Goal: Task Accomplishment & Management: Manage account settings

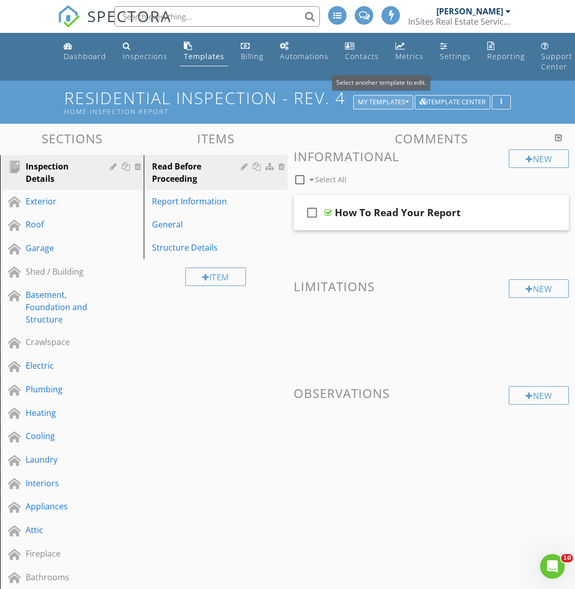
click at [387, 108] on button "My Templates" at bounding box center [383, 102] width 60 height 14
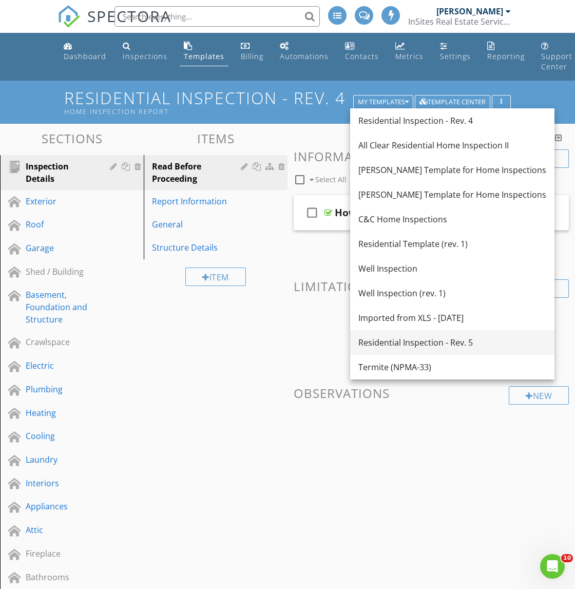
click at [447, 343] on div "Residential Inspection - Rev. 5" at bounding box center [452, 342] width 188 height 12
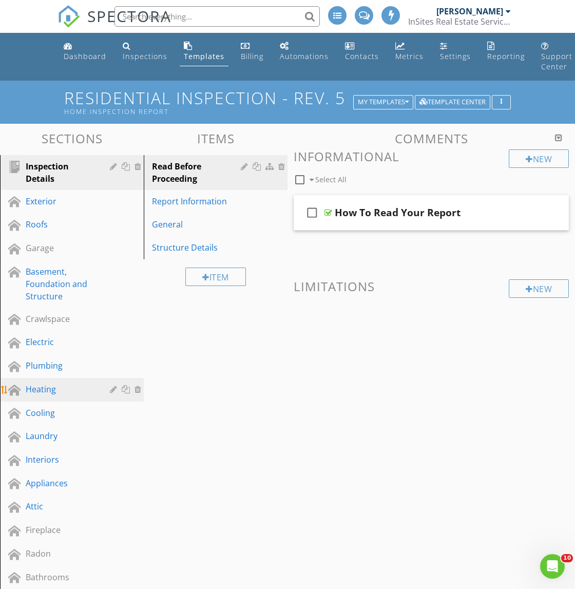
click at [57, 393] on link "Heating" at bounding box center [73, 390] width 141 height 24
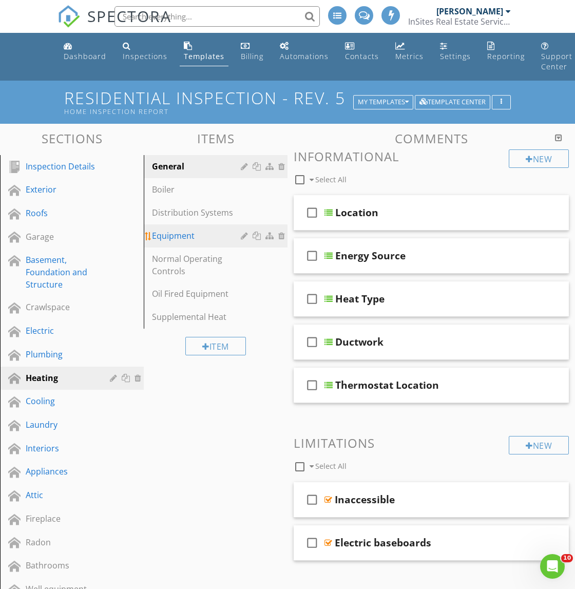
click at [183, 229] on div "Equipment" at bounding box center [198, 235] width 92 height 12
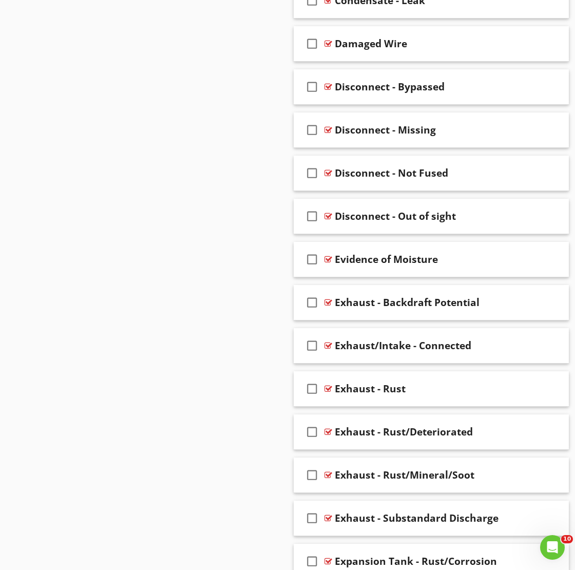
scroll to position [2460, 0]
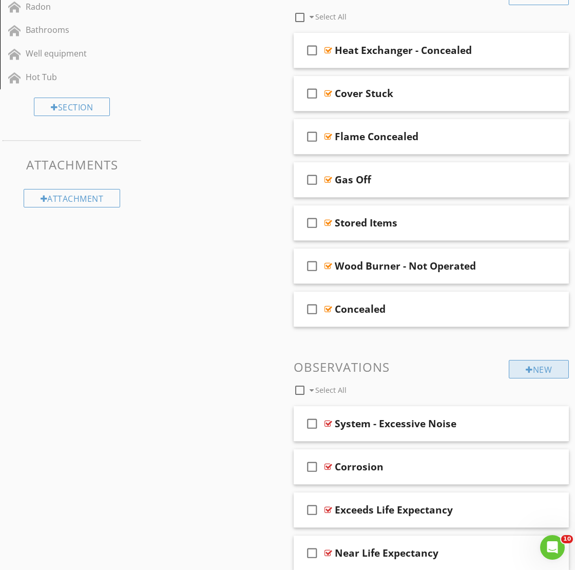
click at [535, 360] on div "New" at bounding box center [538, 369] width 60 height 18
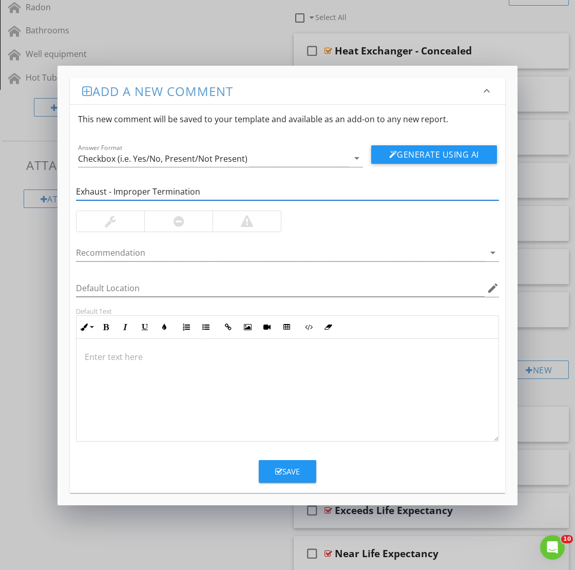
type input "Exhaust - Improper Termination"
click at [255, 395] on div at bounding box center [287, 390] width 422 height 103
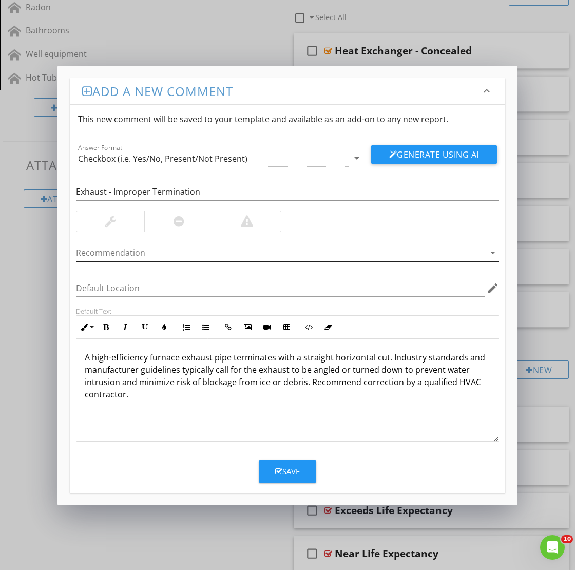
click at [159, 256] on div at bounding box center [280, 252] width 408 height 17
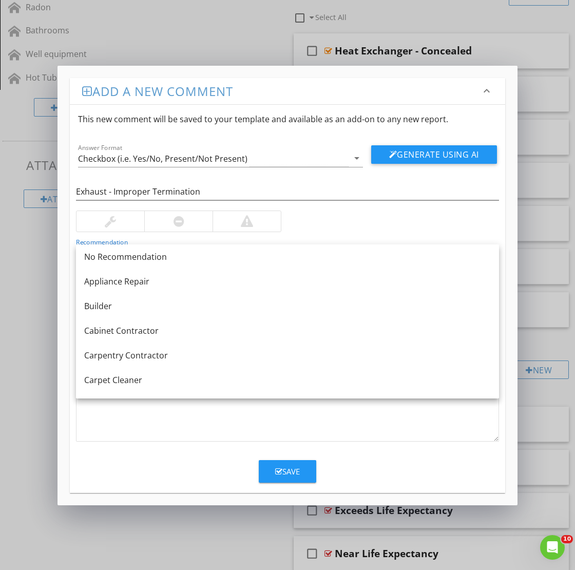
click at [183, 209] on div at bounding box center [287, 207] width 423 height 6
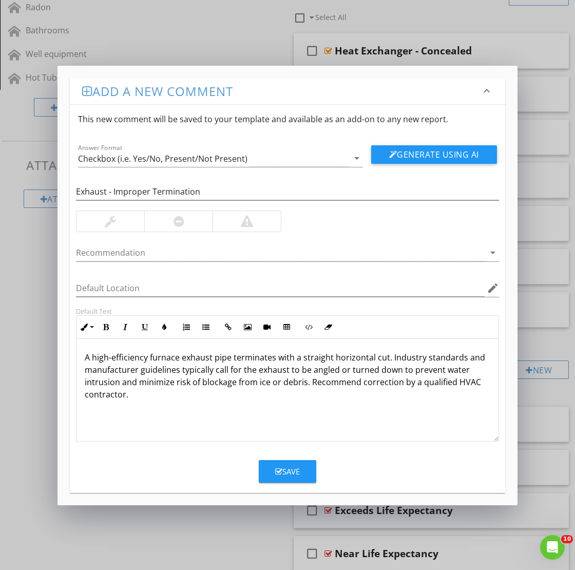
click at [174, 221] on div at bounding box center [178, 221] width 11 height 12
click at [153, 254] on div at bounding box center [280, 252] width 408 height 17
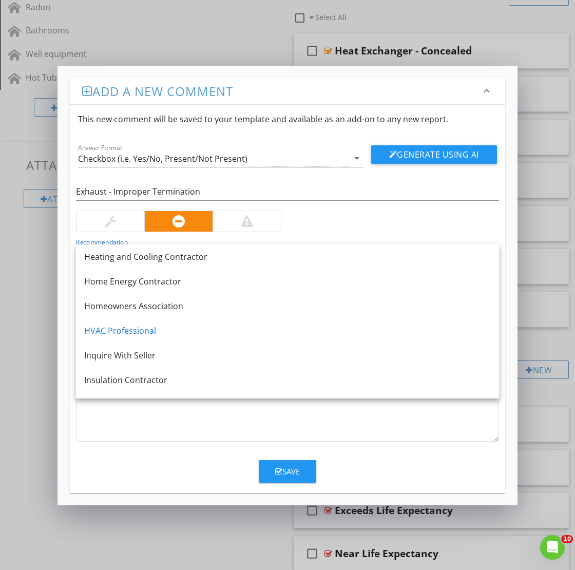
scroll to position [772, 0]
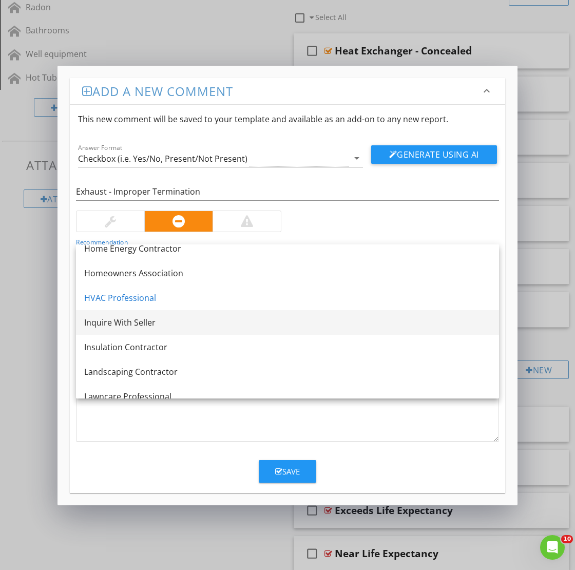
click at [126, 310] on link "Inquire With Seller" at bounding box center [287, 322] width 423 height 25
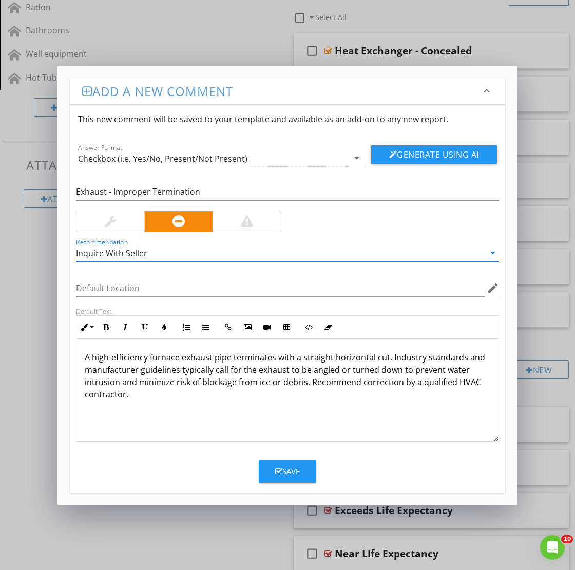
click at [119, 256] on div "Inquire With Seller" at bounding box center [111, 252] width 71 height 9
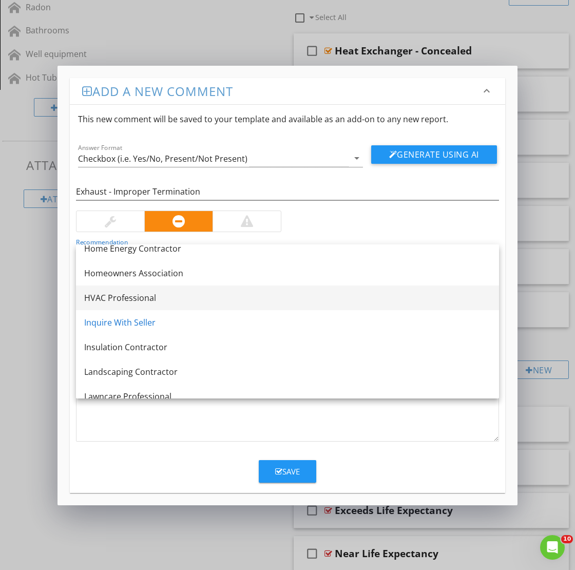
click at [119, 299] on div "HVAC Professional" at bounding box center [287, 297] width 406 height 12
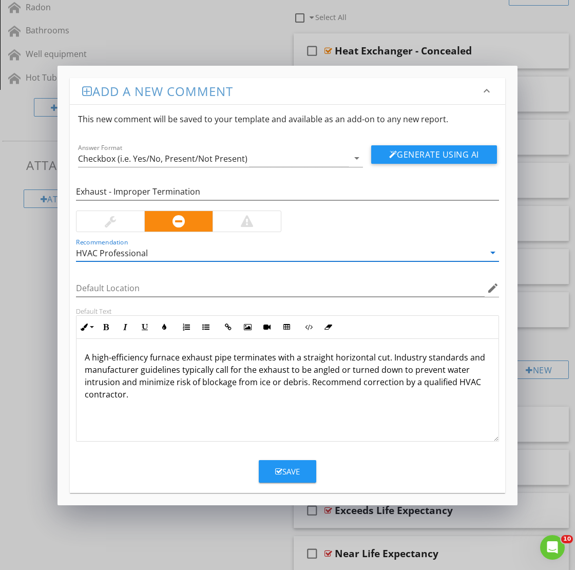
click at [295, 469] on div "Save" at bounding box center [287, 471] width 25 height 12
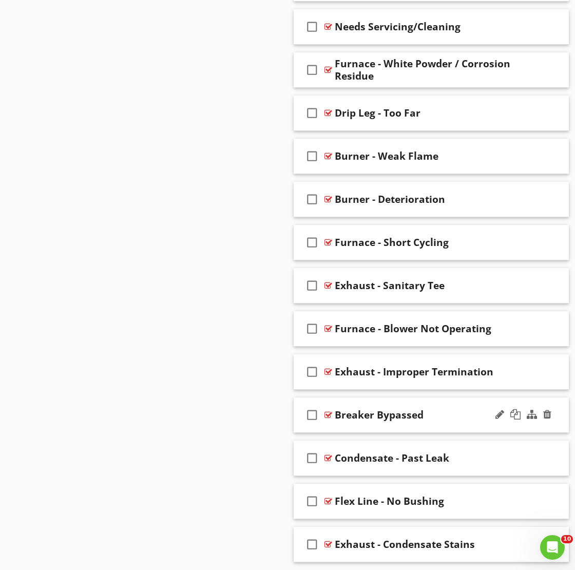
scroll to position [3431, 0]
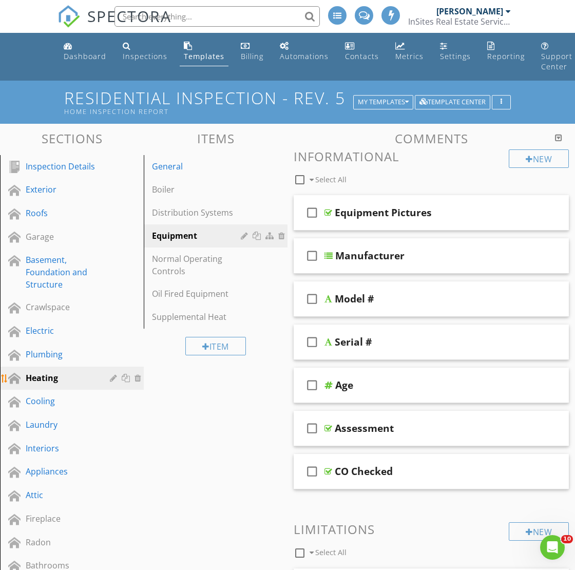
scroll to position [0, 0]
click at [178, 166] on div "General" at bounding box center [198, 166] width 92 height 12
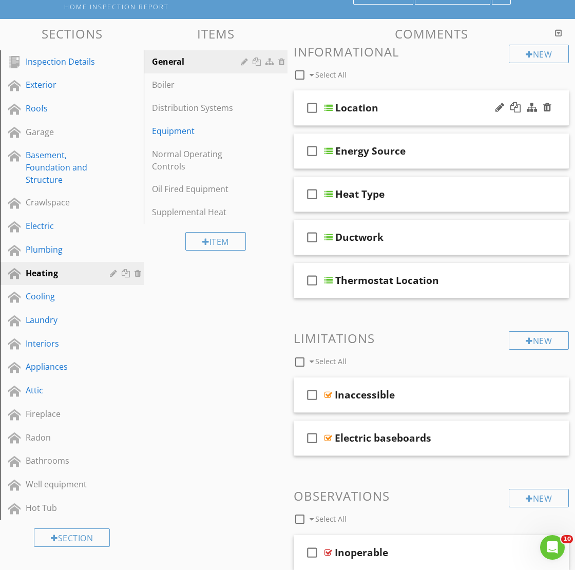
scroll to position [134, 0]
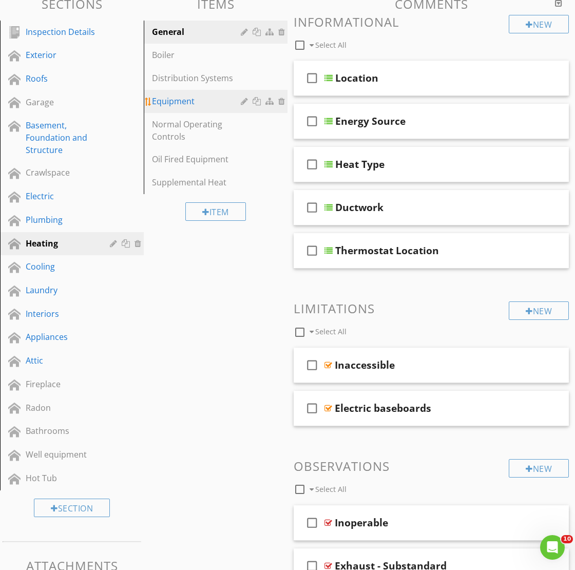
click at [186, 100] on div "Equipment" at bounding box center [198, 101] width 92 height 12
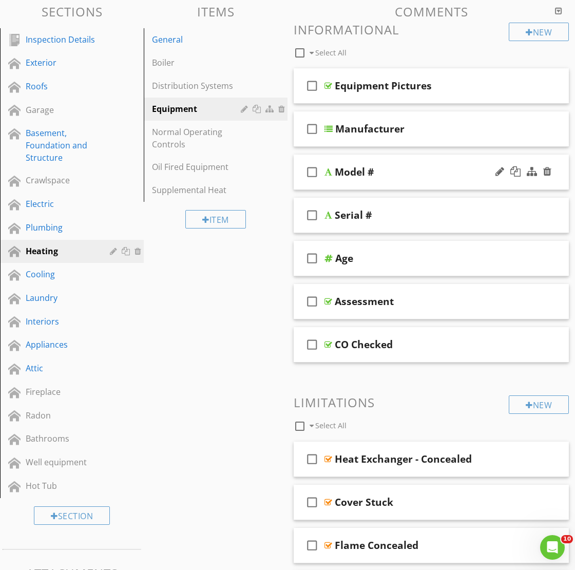
click at [418, 172] on div "Model #" at bounding box center [430, 172] width 191 height 12
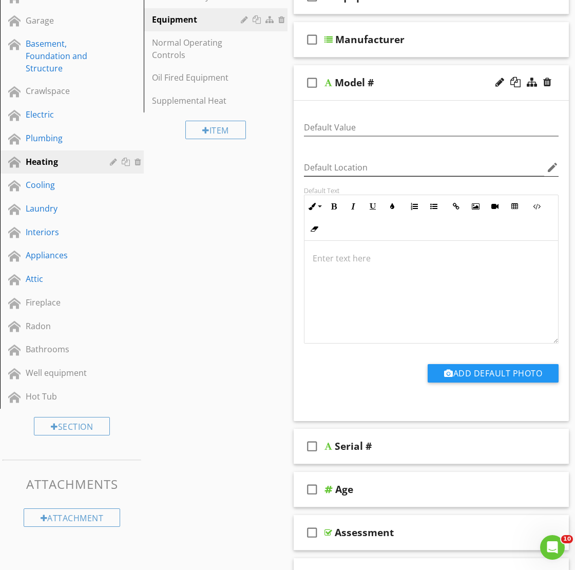
scroll to position [1, 0]
click at [439, 42] on div "Manufacturer" at bounding box center [430, 39] width 191 height 12
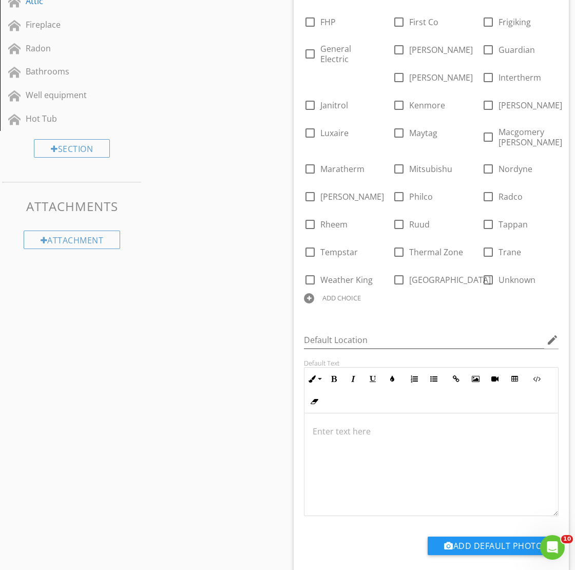
scroll to position [521, 0]
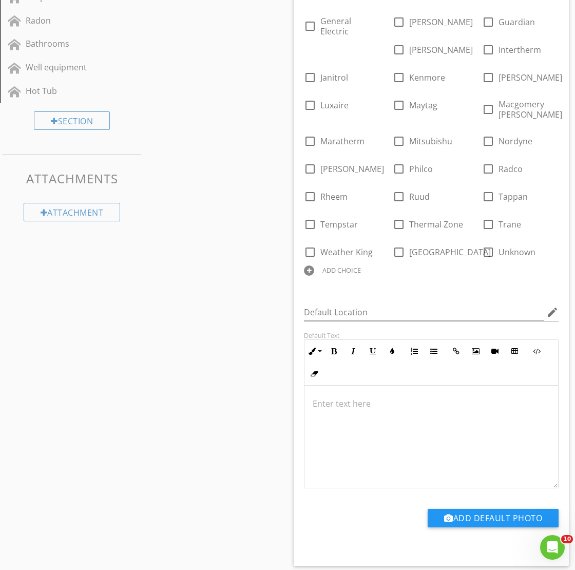
click at [361, 266] on div "ADD CHOICE" at bounding box center [341, 270] width 38 height 8
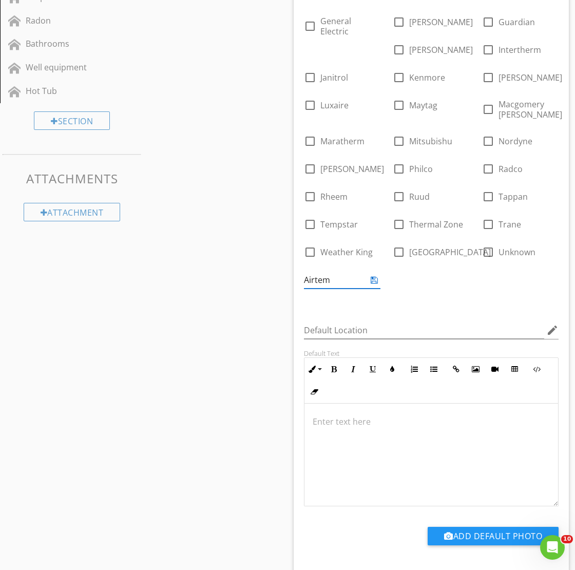
type input "Airtemp"
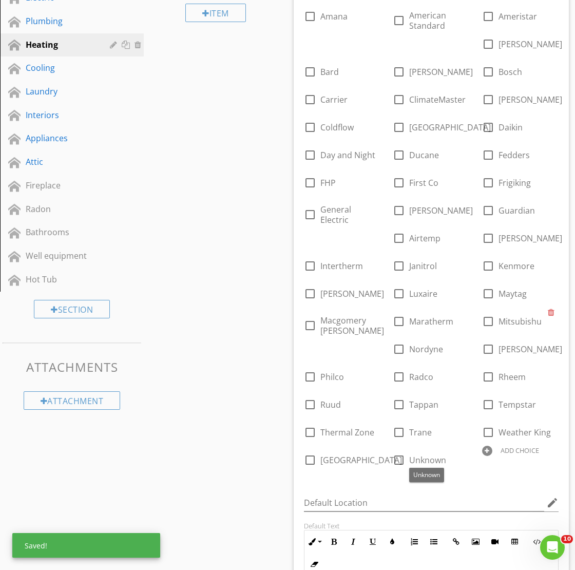
scroll to position [327, 0]
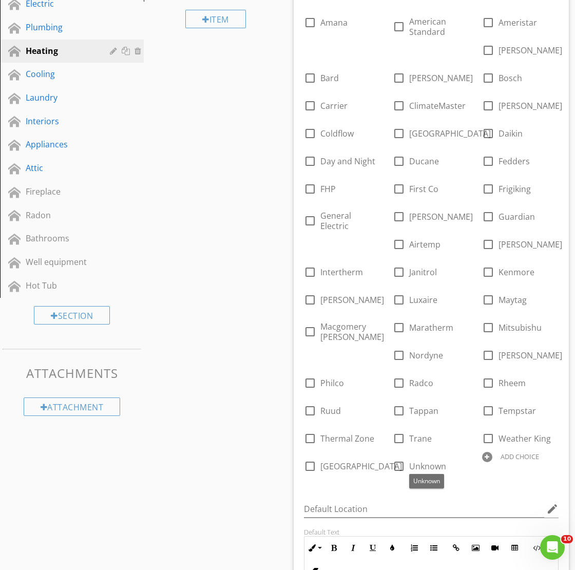
drag, startPoint x: 333, startPoint y: 243, endPoint x: 344, endPoint y: 194, distance: 49.9
click at [344, 194] on div "check_box_outline_blank Amana check_box_outline_blank American Standard check_b…" at bounding box center [431, 241] width 267 height 471
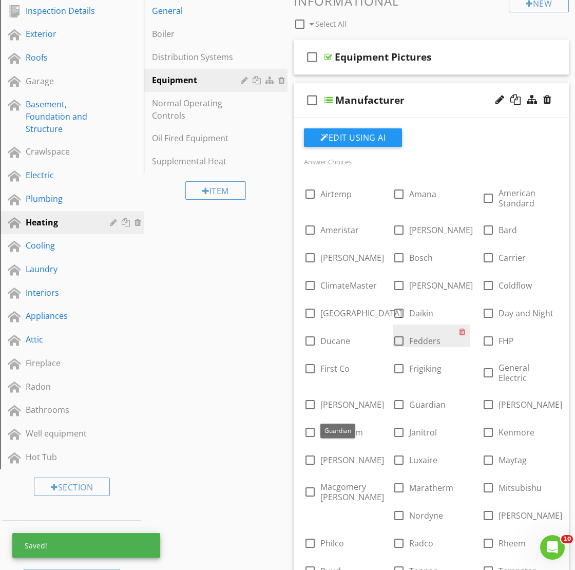
scroll to position [154, 0]
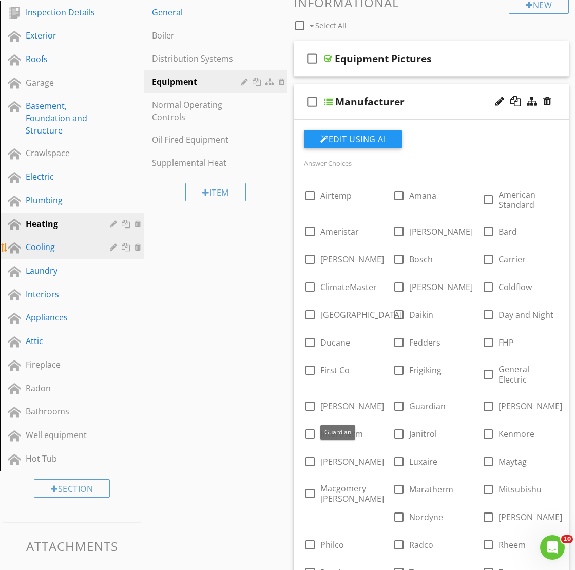
click at [52, 243] on div "Cooling" at bounding box center [60, 247] width 69 height 12
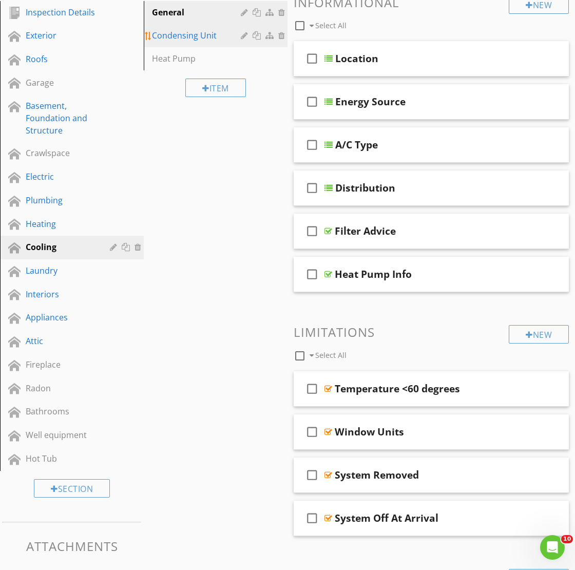
click at [187, 29] on div "Condensing Unit" at bounding box center [198, 35] width 92 height 12
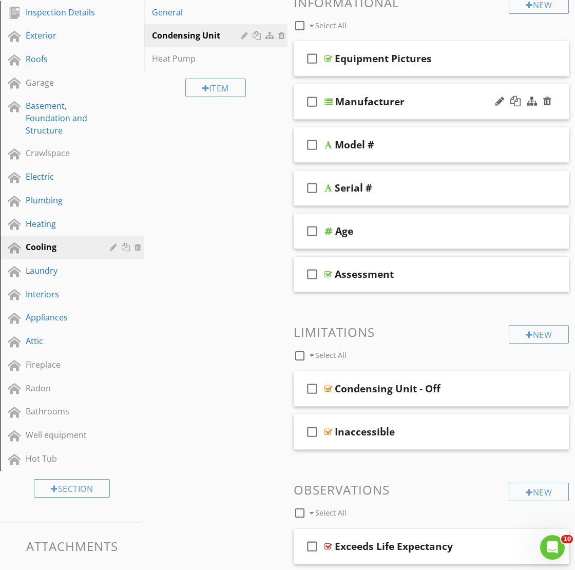
click at [422, 96] on div "Manufacturer" at bounding box center [430, 101] width 191 height 12
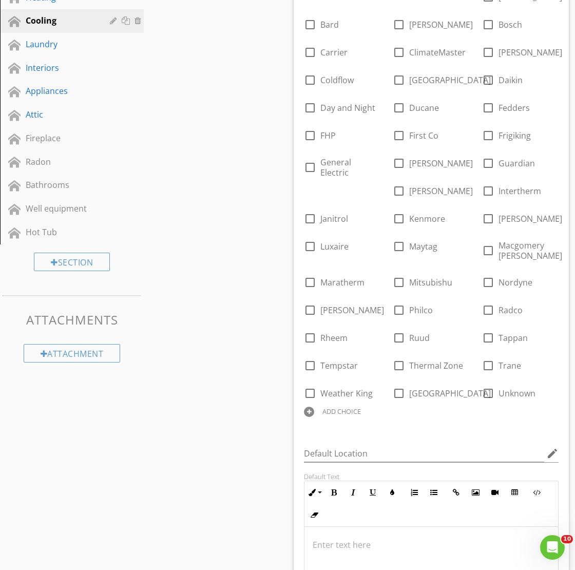
scroll to position [454, 0]
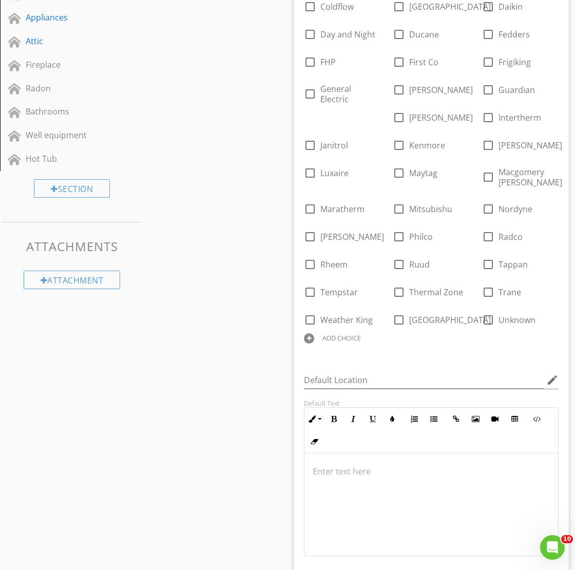
click at [361, 334] on div "ADD CHOICE" at bounding box center [341, 338] width 38 height 8
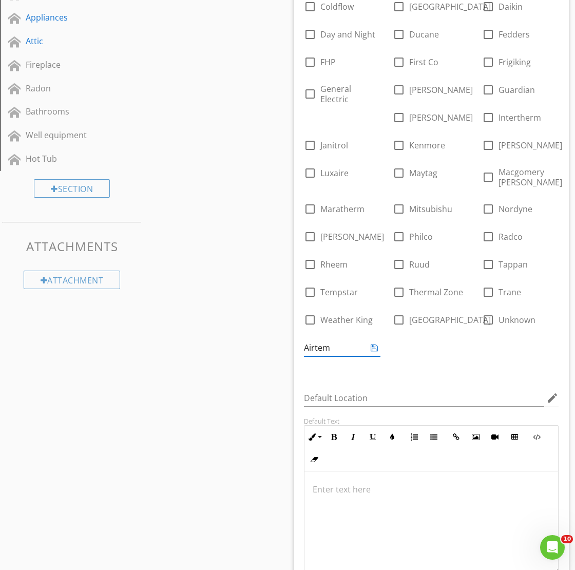
type input "Airtemp"
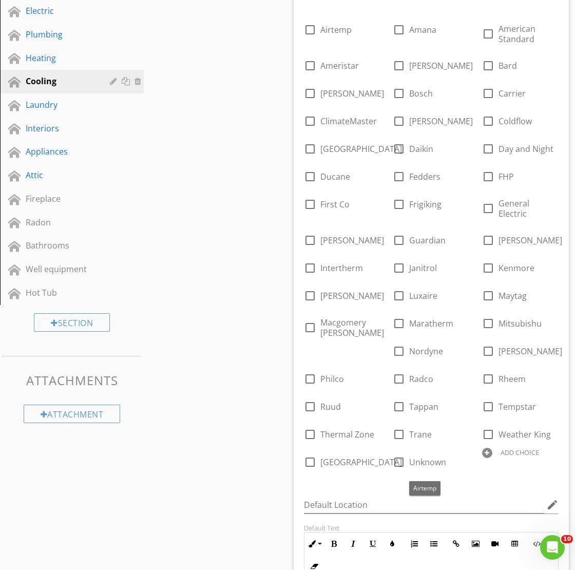
scroll to position [298, 0]
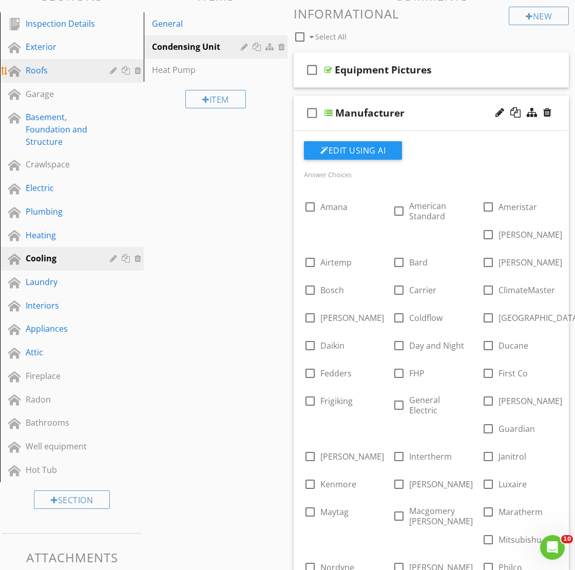
scroll to position [141, 0]
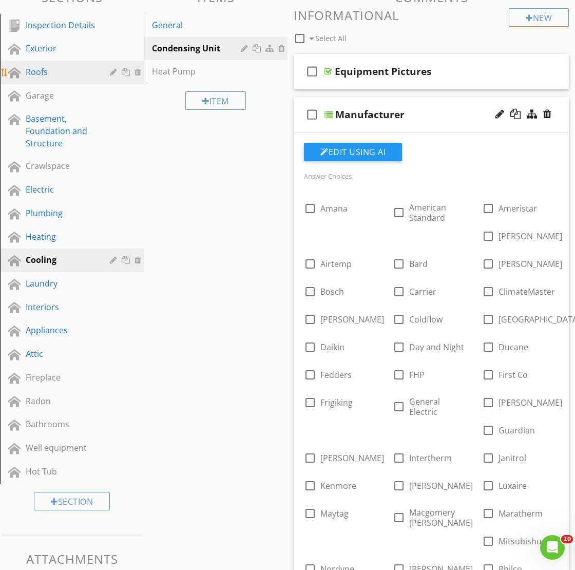
click at [49, 62] on link "Roofs" at bounding box center [73, 73] width 141 height 24
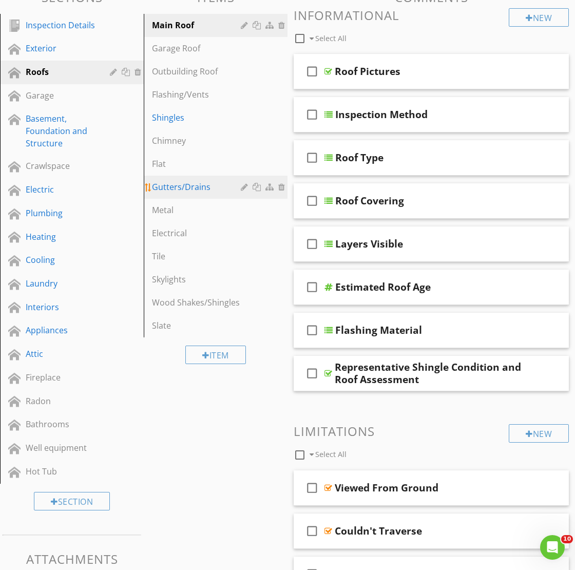
click at [195, 185] on div "Gutters/Drains" at bounding box center [198, 187] width 92 height 12
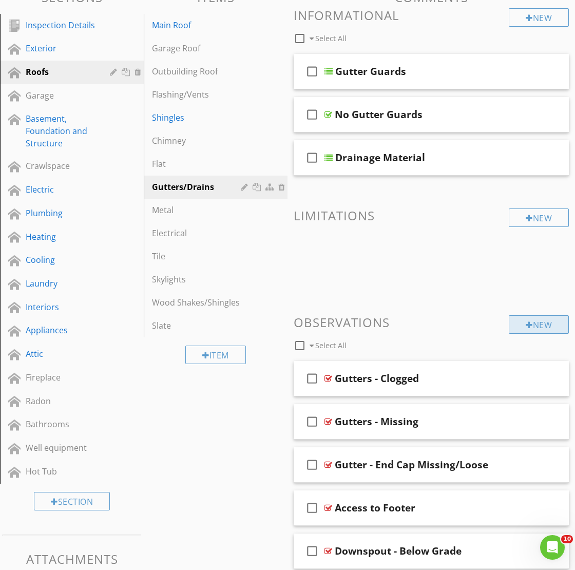
click at [537, 317] on div "New" at bounding box center [538, 324] width 60 height 18
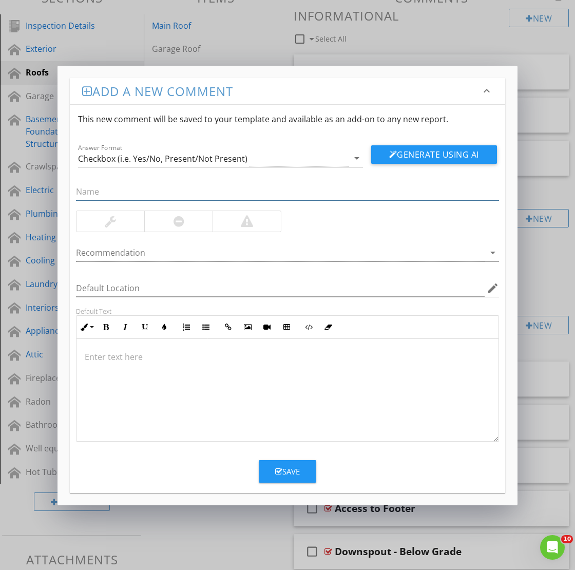
type input "u"
type input "Gutter - Straps Loose"
click at [291, 396] on div at bounding box center [287, 390] width 422 height 103
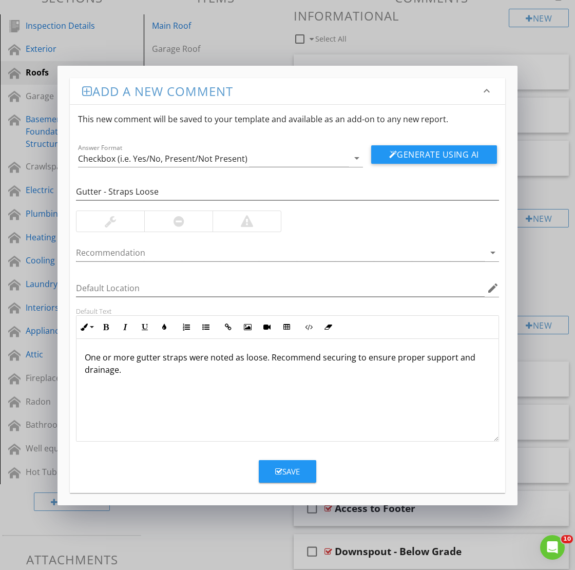
click at [388, 242] on div "Recommendation arrow_drop_down" at bounding box center [287, 254] width 423 height 33
click at [198, 114] on div "This new comment will be saved to your template and available as an add-on to a…" at bounding box center [287, 119] width 435 height 29
click at [125, 193] on input "Gutter - Straps Loose" at bounding box center [287, 191] width 423 height 17
click at [95, 221] on div at bounding box center [110, 221] width 68 height 21
click at [115, 258] on div at bounding box center [280, 252] width 408 height 17
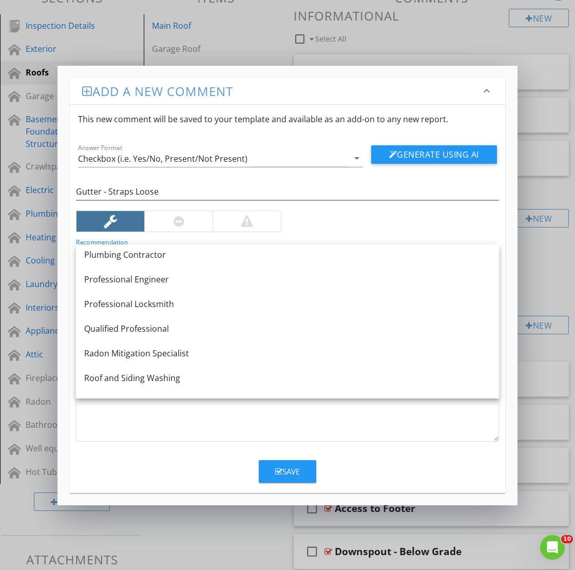
scroll to position [1109, 0]
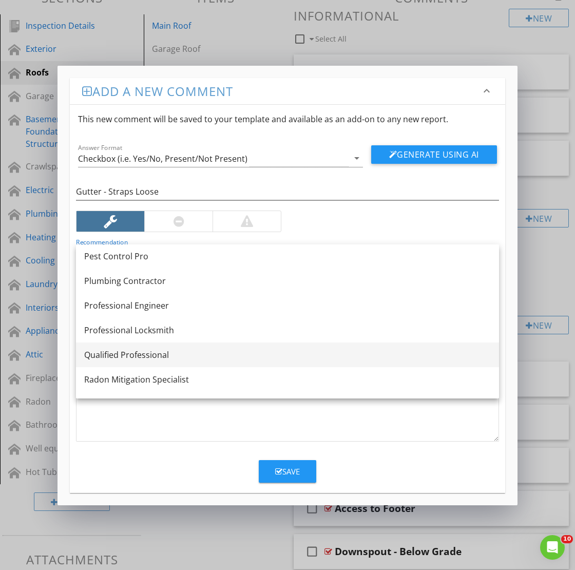
click at [134, 353] on div "Qualified Professional" at bounding box center [287, 354] width 406 height 12
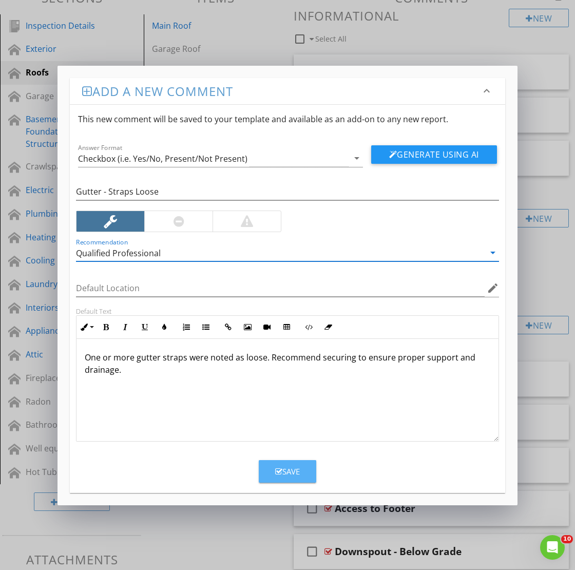
click at [291, 470] on div "Save" at bounding box center [287, 471] width 25 height 12
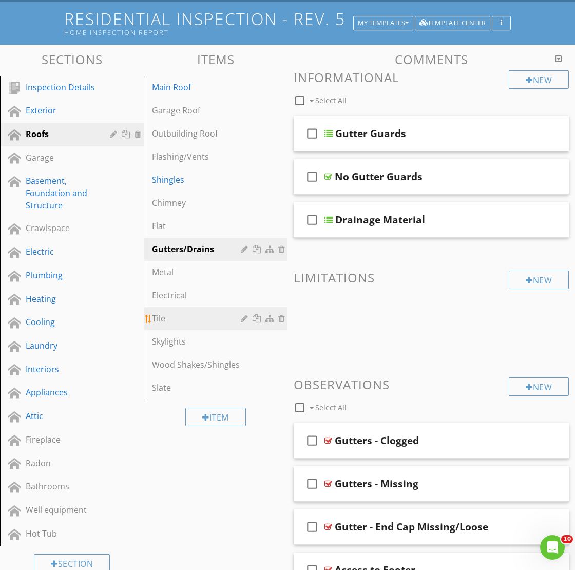
scroll to position [77, 0]
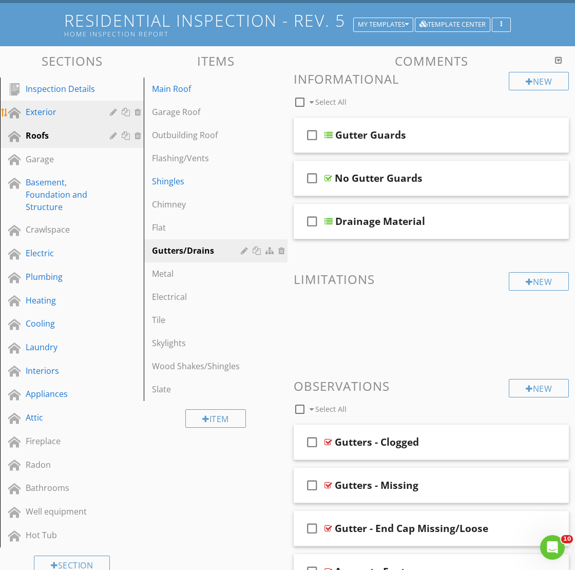
click at [64, 113] on div "Exterior" at bounding box center [60, 112] width 69 height 12
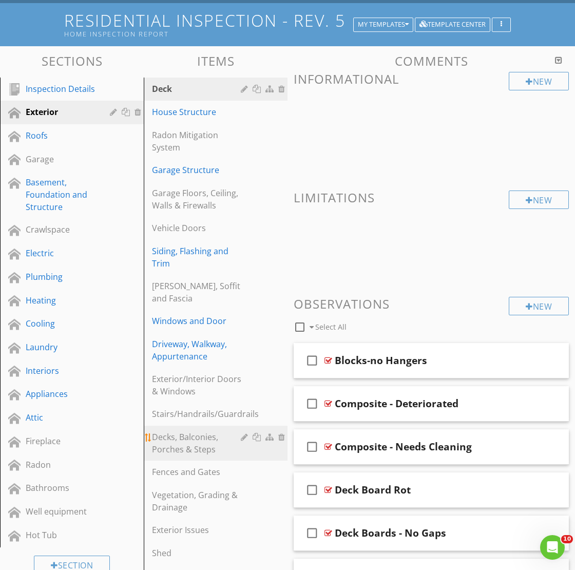
click at [188, 430] on div "Decks, Balconies, Porches & Steps" at bounding box center [198, 442] width 92 height 25
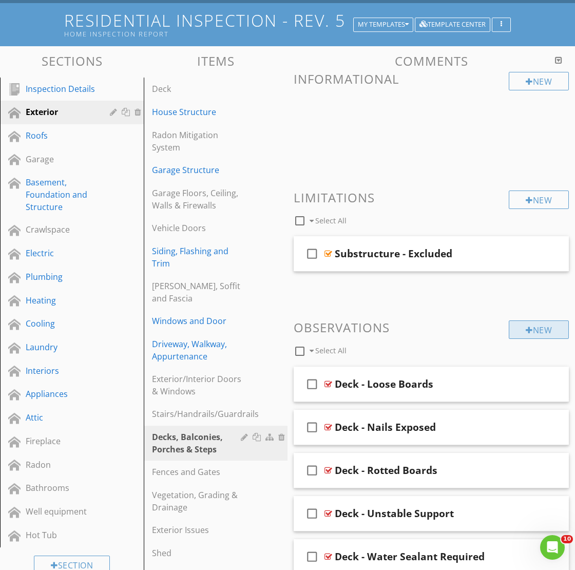
click at [528, 332] on div at bounding box center [528, 330] width 7 height 8
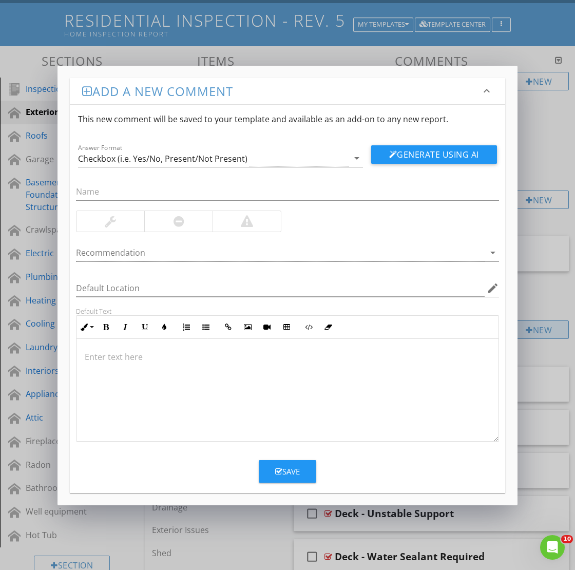
scroll to position [77, 0]
type input "u"
type input "Guardrail - Missing (>30")"
click at [324, 370] on div at bounding box center [287, 390] width 422 height 103
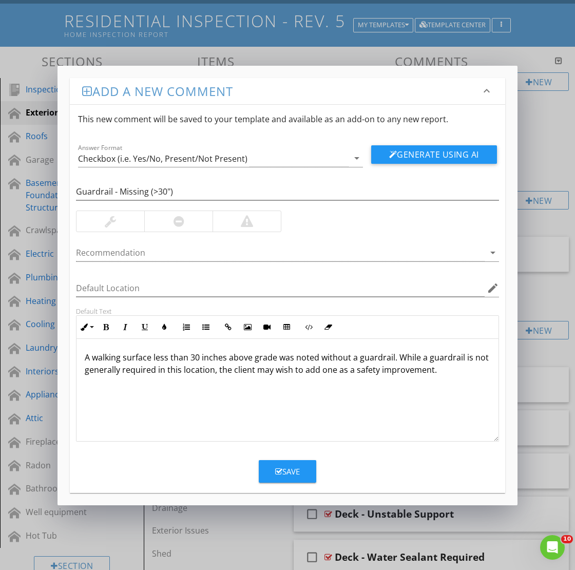
click at [193, 220] on div at bounding box center [178, 221] width 68 height 21
click at [163, 252] on div at bounding box center [280, 252] width 408 height 17
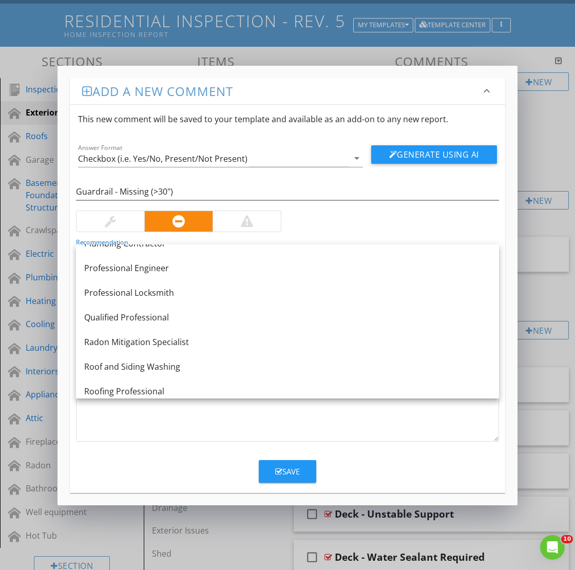
scroll to position [1144, 0]
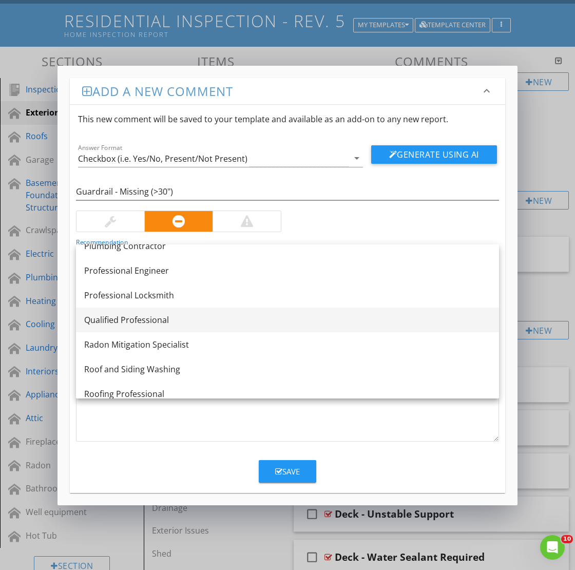
click at [159, 319] on div "Qualified Professional" at bounding box center [287, 319] width 406 height 12
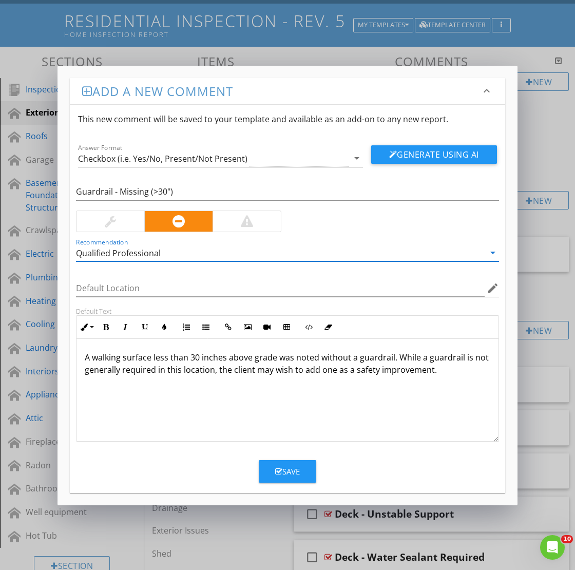
click at [292, 481] on button "Save" at bounding box center [287, 471] width 57 height 23
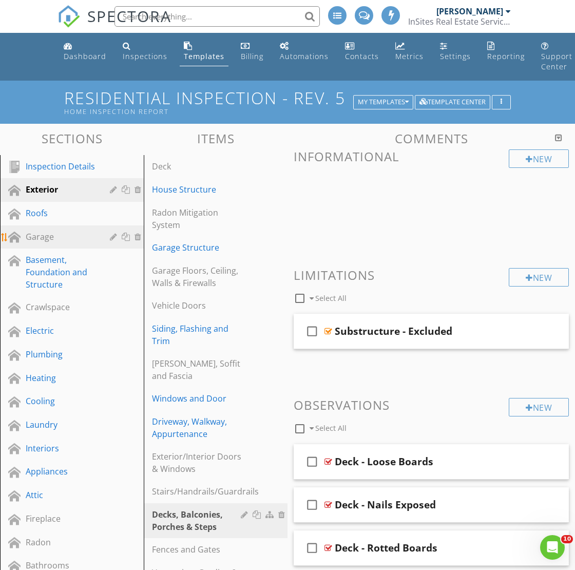
scroll to position [0, 0]
click at [41, 237] on div "Garage" at bounding box center [60, 236] width 69 height 12
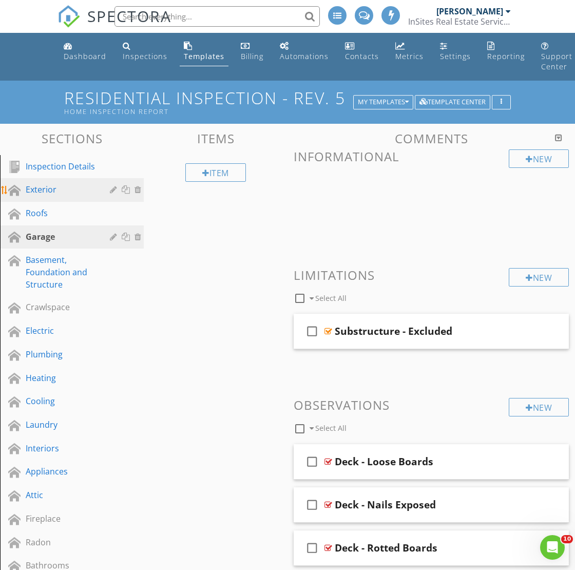
click at [56, 184] on div "Exterior" at bounding box center [60, 189] width 69 height 12
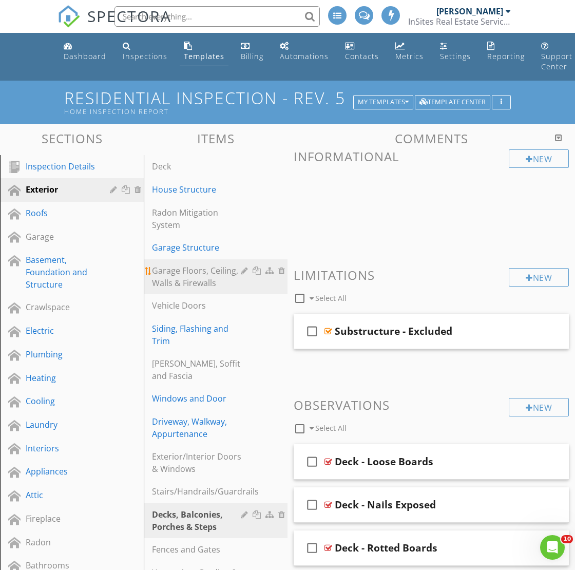
click at [187, 277] on div "Garage Floors, Ceiling, Walls & Firewalls" at bounding box center [198, 276] width 92 height 25
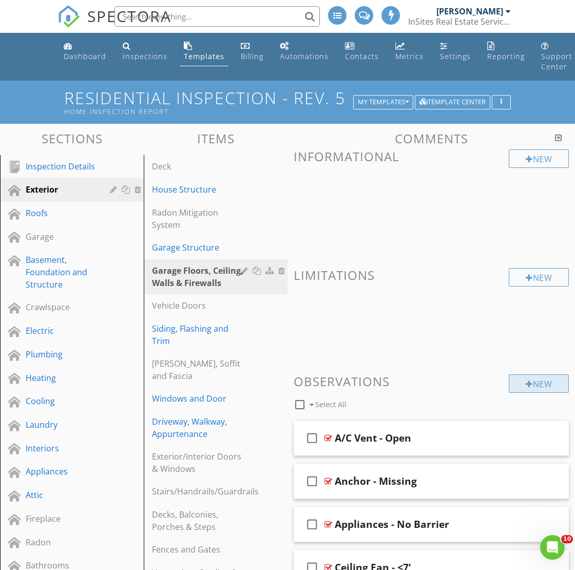
click at [524, 387] on div "New" at bounding box center [538, 383] width 60 height 18
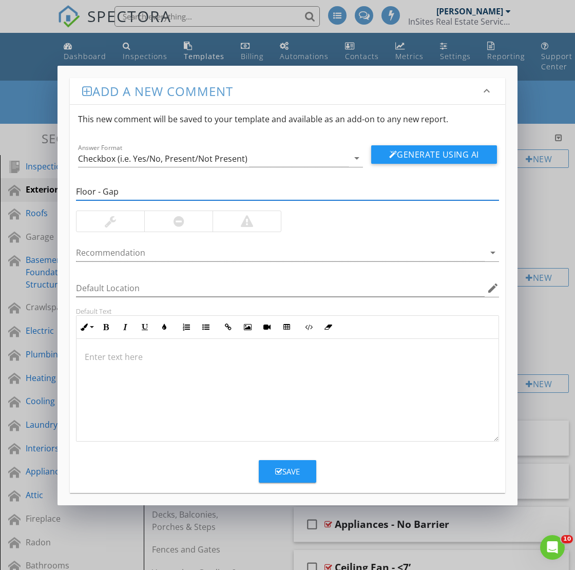
type input "Floor - Gap"
click at [240, 382] on div at bounding box center [287, 390] width 422 height 103
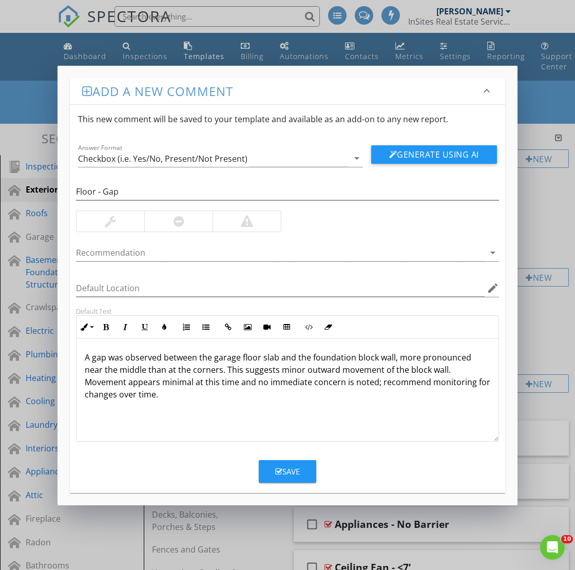
click at [172, 220] on div at bounding box center [178, 221] width 68 height 21
click at [146, 252] on div at bounding box center [280, 252] width 408 height 17
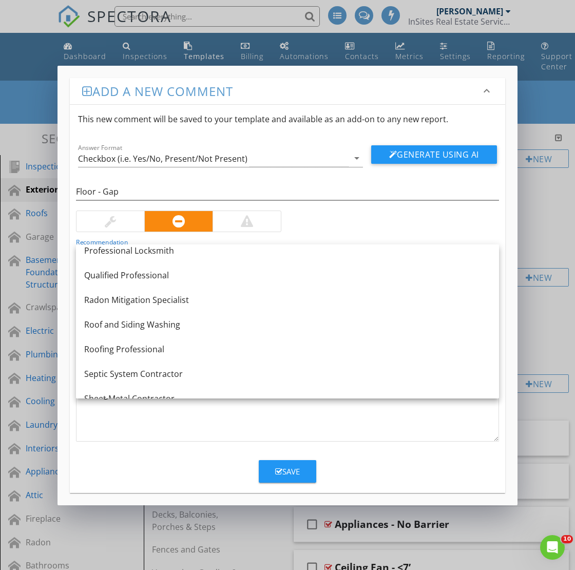
scroll to position [1186, 0]
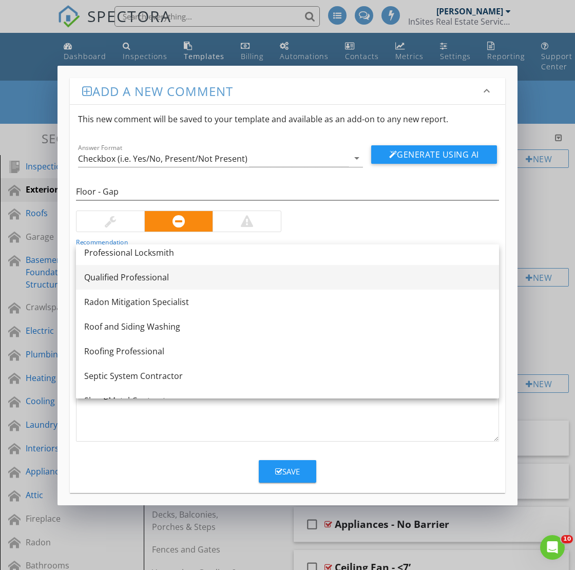
click at [123, 277] on div "Qualified Professional" at bounding box center [287, 277] width 406 height 12
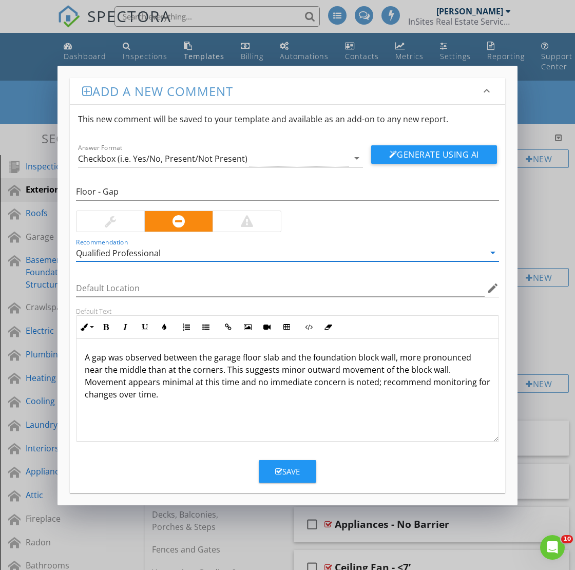
click at [283, 466] on div "Save" at bounding box center [287, 471] width 25 height 12
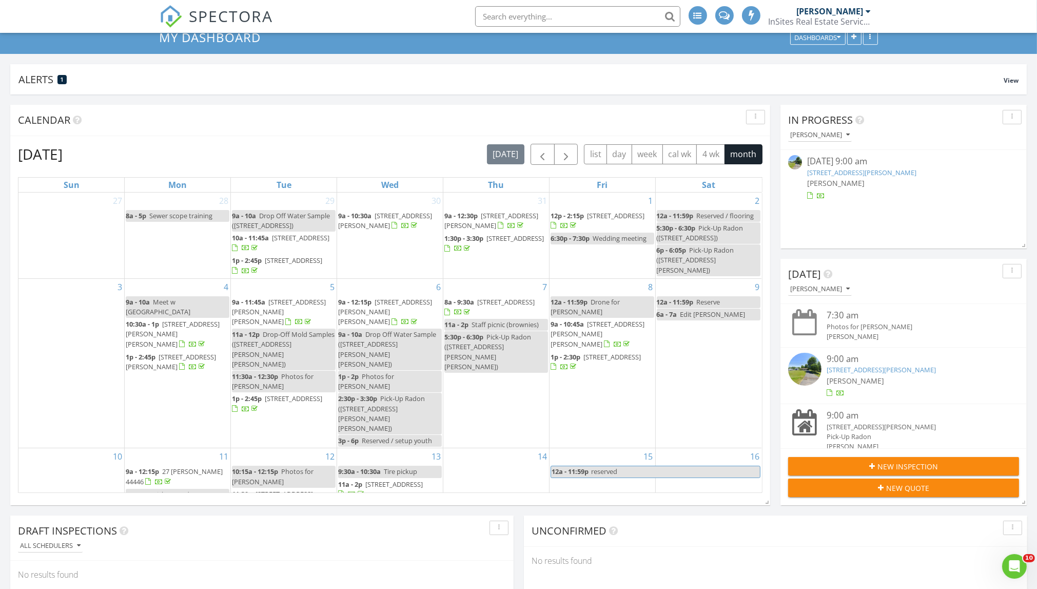
click at [817, 171] on link "3127 S Lipkey Rd, NORTH JACKSON, OH 44451" at bounding box center [861, 172] width 109 height 9
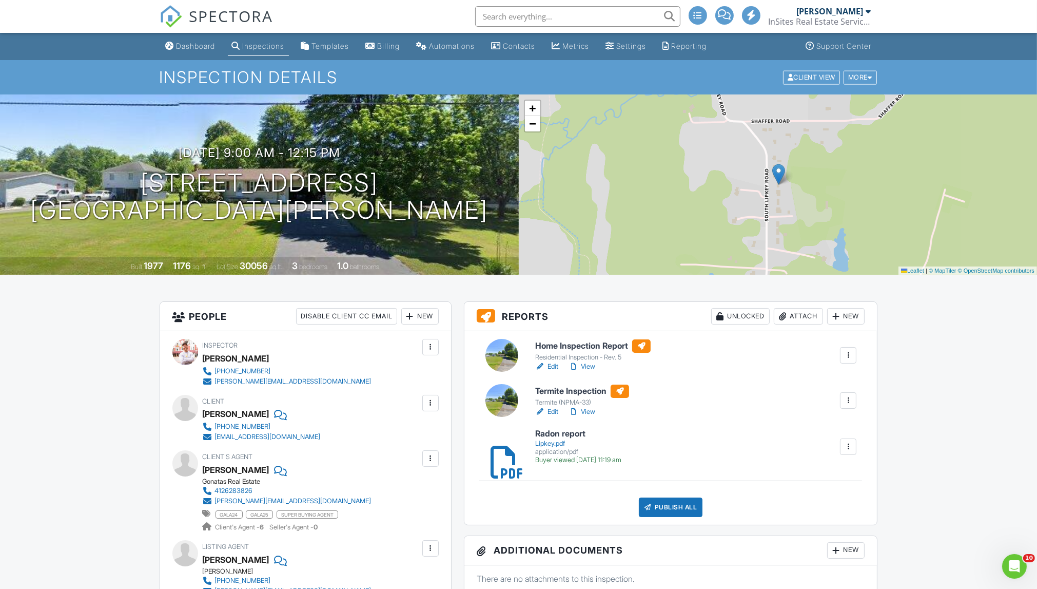
click at [799, 314] on div "Attach" at bounding box center [798, 316] width 49 height 16
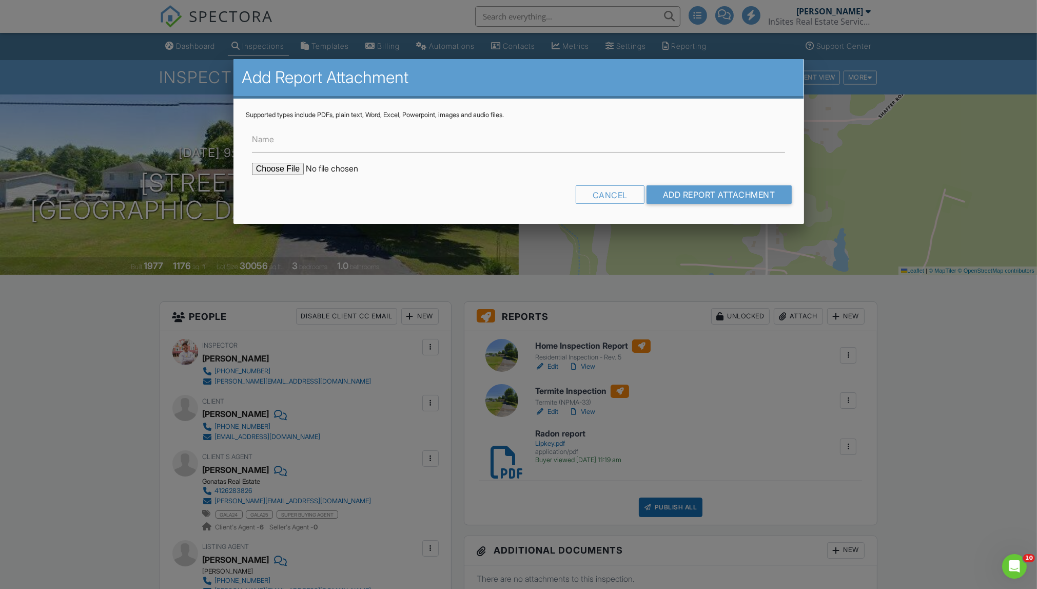
click at [292, 169] on input "file" at bounding box center [339, 169] width 174 height 12
type input "C:\fakepath\Home Photo.jpg"
click at [672, 194] on input "Add Report Attachment" at bounding box center [718, 194] width 145 height 18
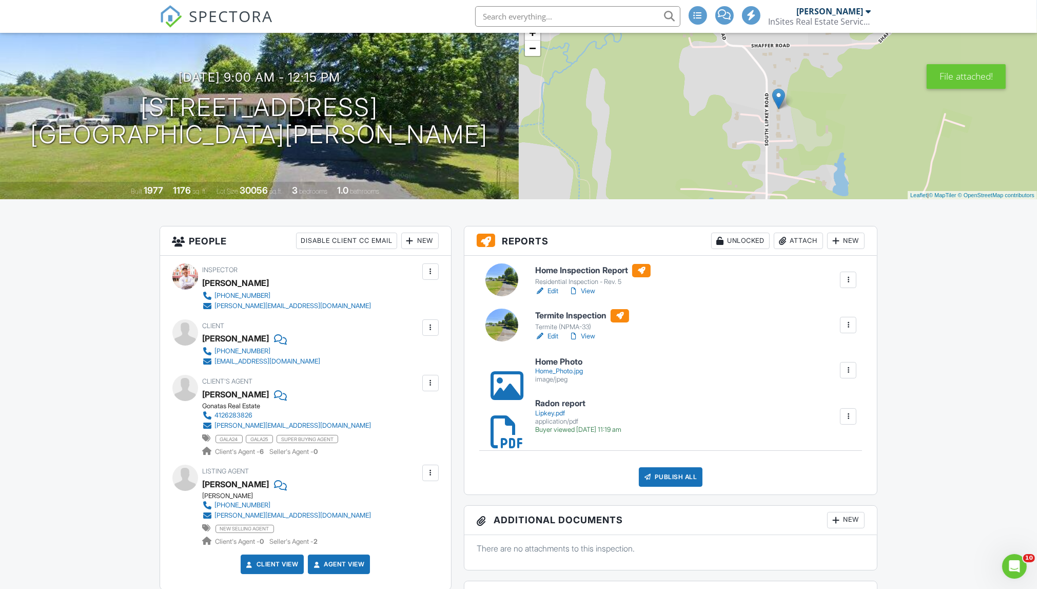
scroll to position [84, 0]
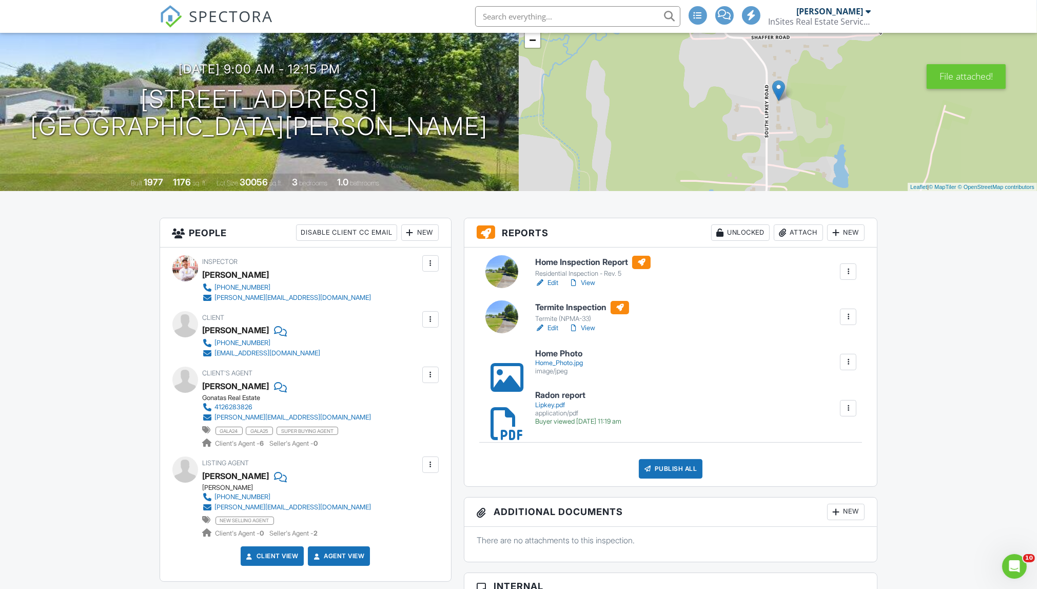
click at [553, 282] on link "Edit" at bounding box center [546, 283] width 23 height 10
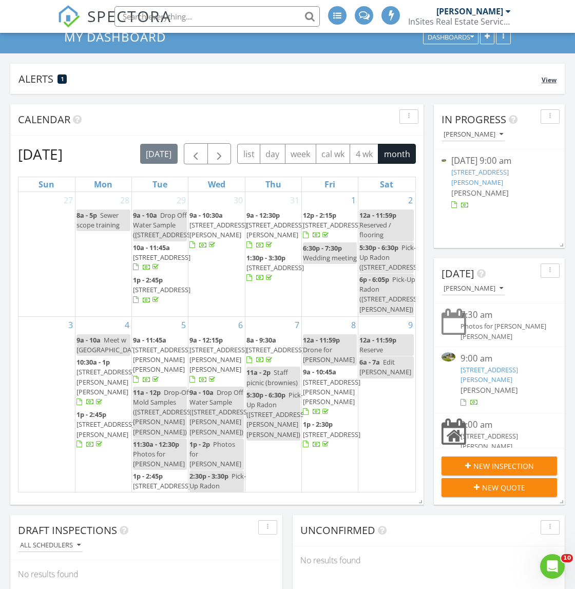
click at [550, 80] on span "View" at bounding box center [548, 79] width 15 height 9
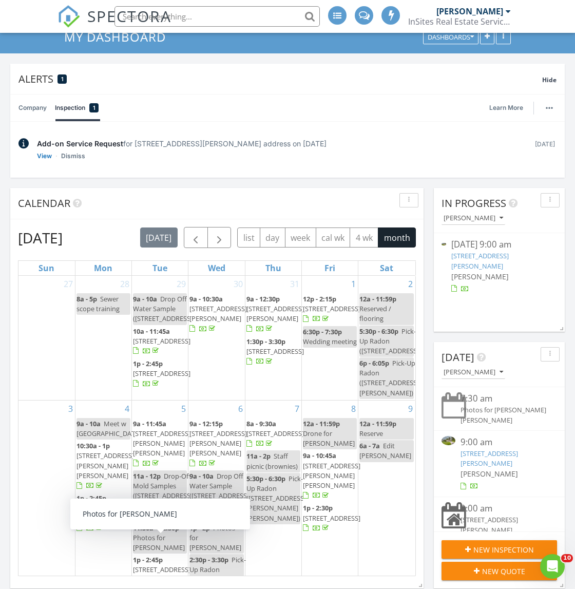
click at [205, 144] on div "Add-on Service Request for 5843 Fairlawn Ave SE, Hubbard, OH 44425 address on 0…" at bounding box center [281, 143] width 488 height 11
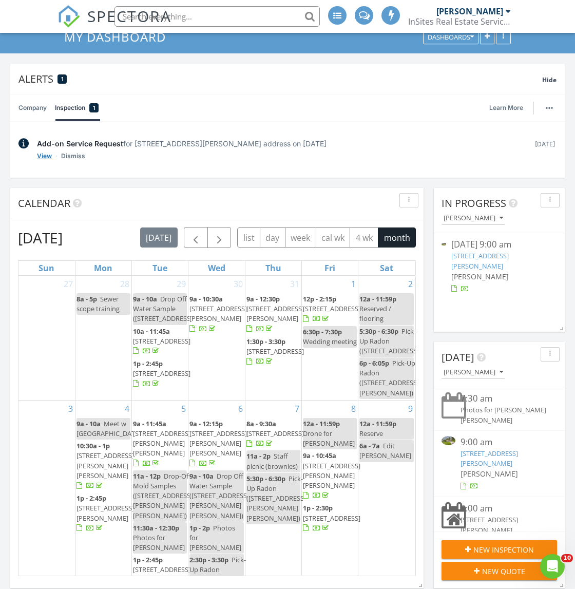
click at [46, 155] on link "View" at bounding box center [44, 156] width 15 height 10
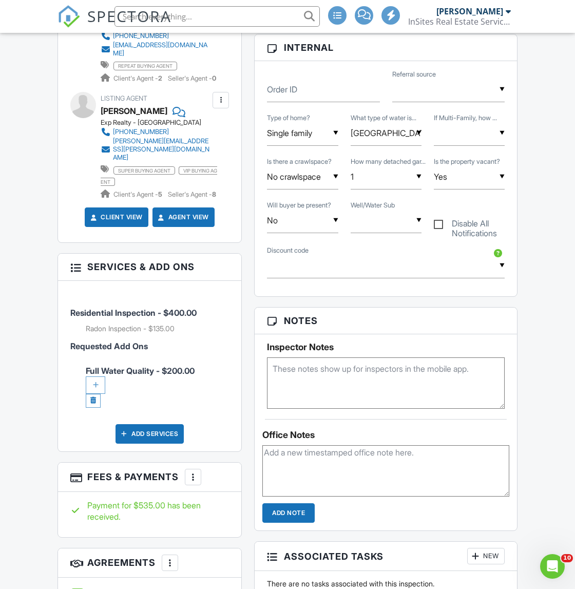
scroll to position [506, 0]
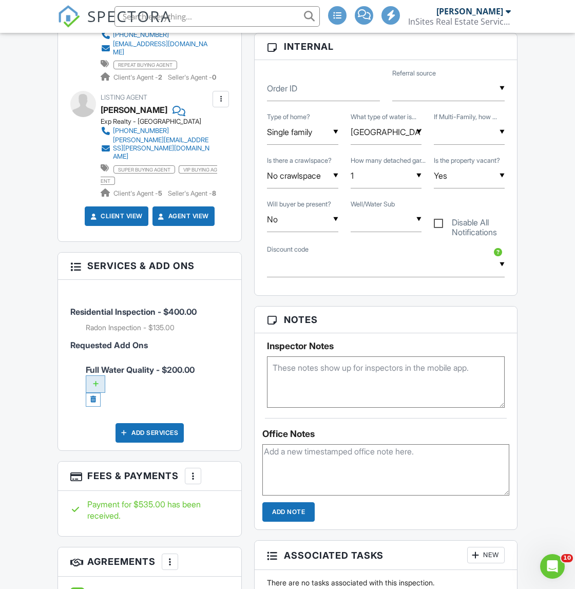
click at [94, 375] on div at bounding box center [95, 383] width 19 height 17
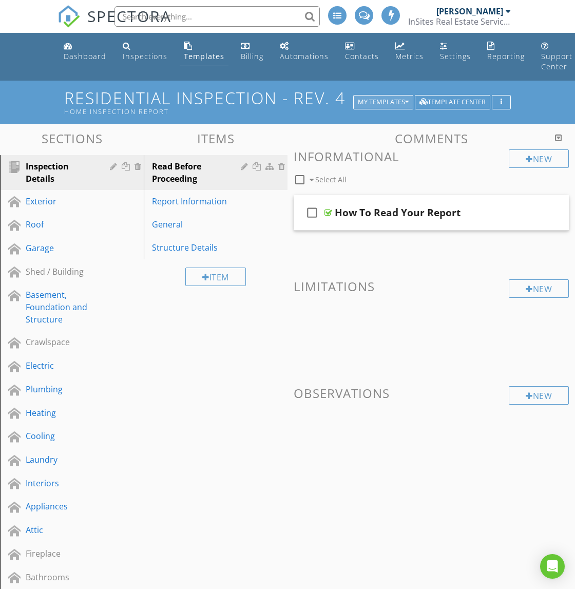
click at [384, 101] on div "My Templates" at bounding box center [383, 102] width 51 height 7
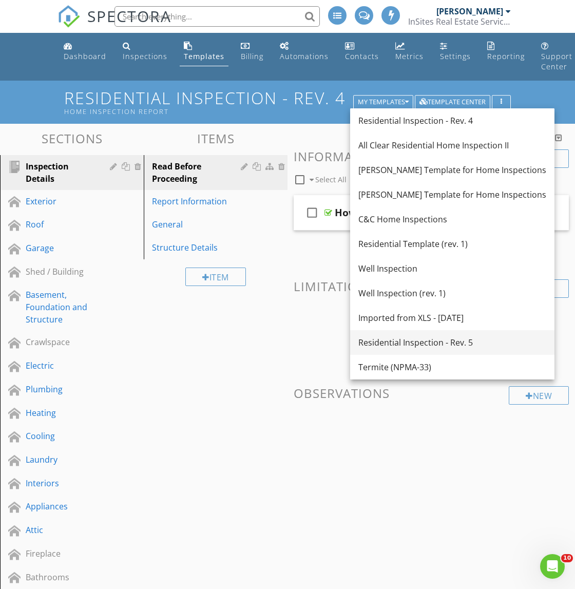
click at [441, 338] on div "Residential Inspection - Rev. 5" at bounding box center [452, 342] width 188 height 12
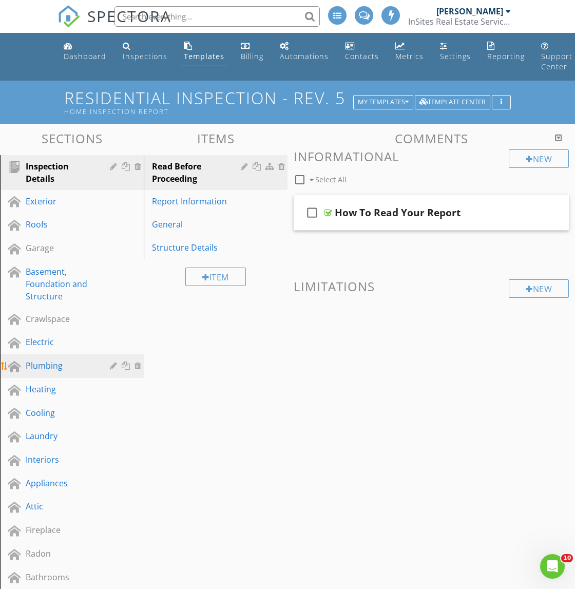
click at [50, 361] on div "Plumbing" at bounding box center [60, 365] width 69 height 12
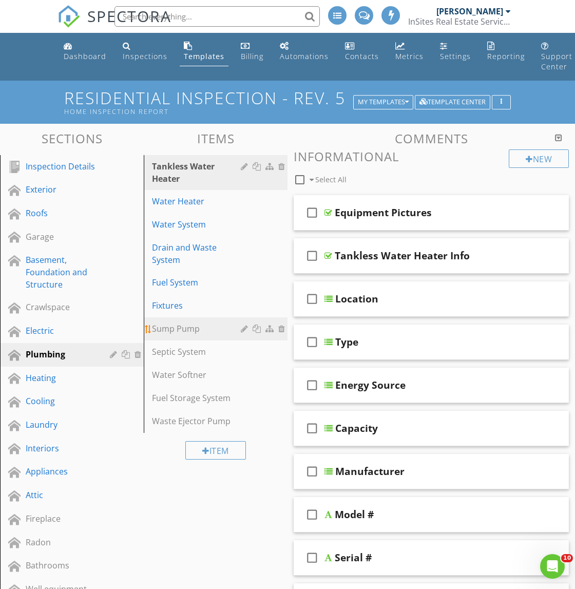
click at [191, 323] on div "Sump Pump" at bounding box center [198, 328] width 92 height 12
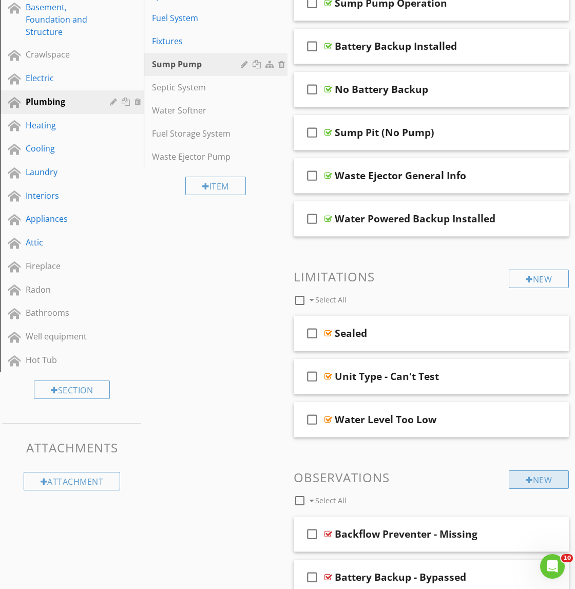
click at [538, 470] on div "New" at bounding box center [538, 479] width 60 height 18
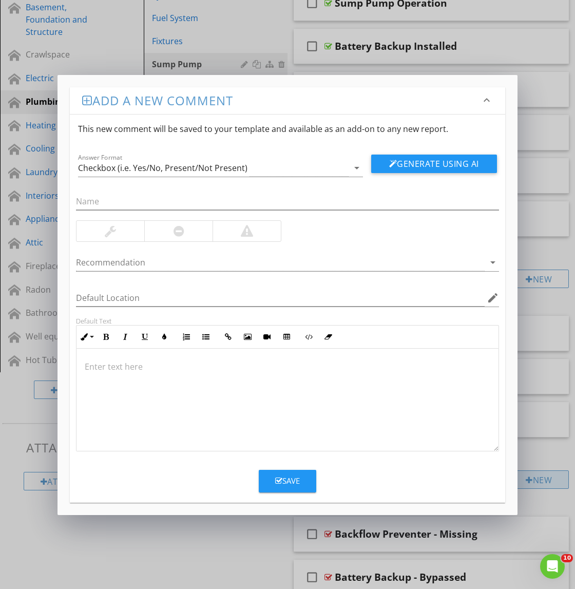
scroll to position [252, 0]
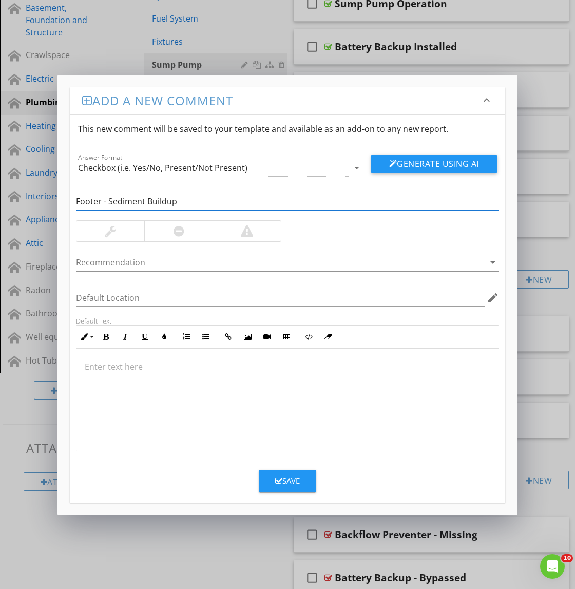
type input "Footer - Sediment Buildup"
click at [247, 389] on div at bounding box center [287, 399] width 422 height 103
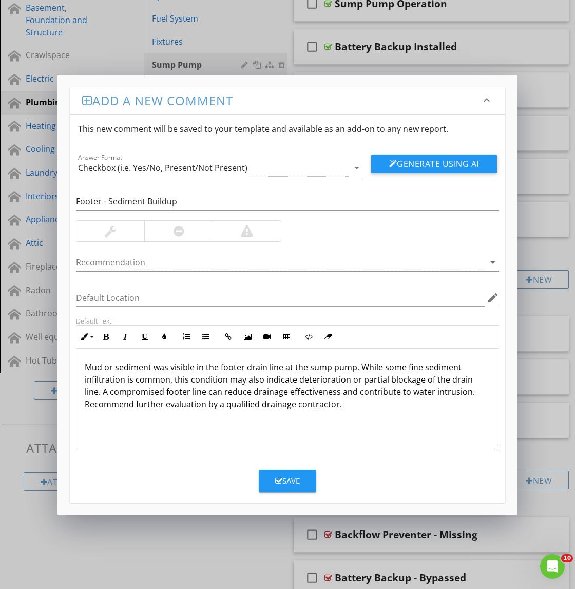
click at [187, 228] on div at bounding box center [178, 231] width 68 height 21
click at [165, 262] on div at bounding box center [280, 262] width 408 height 17
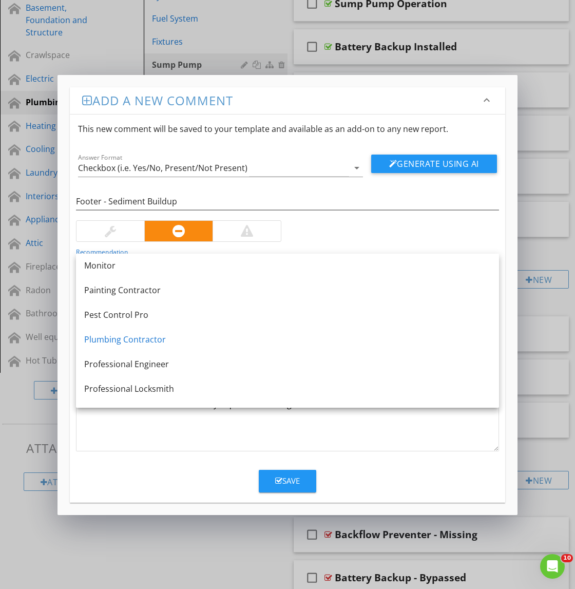
scroll to position [1056, 0]
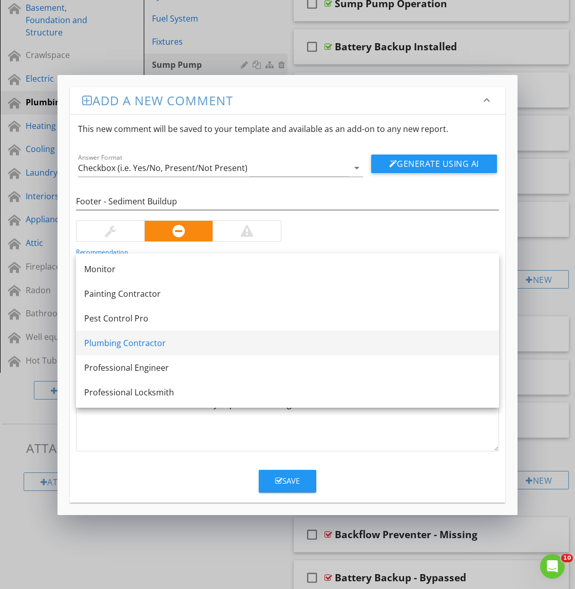
click at [139, 341] on div "Plumbing Contractor" at bounding box center [287, 343] width 406 height 12
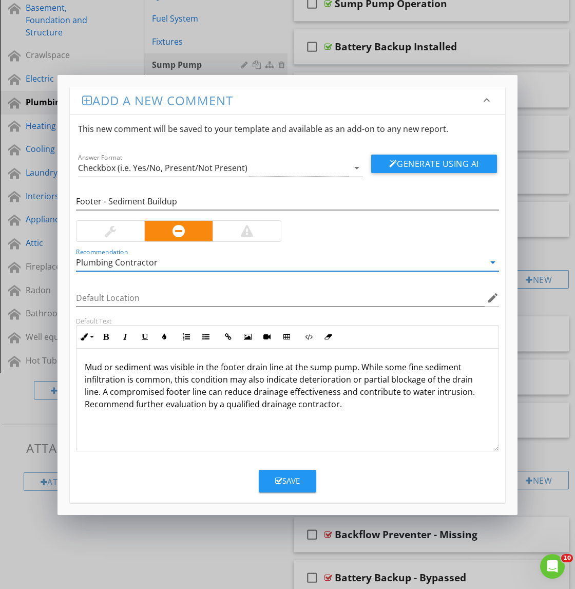
click at [282, 477] on div "Save" at bounding box center [287, 481] width 25 height 12
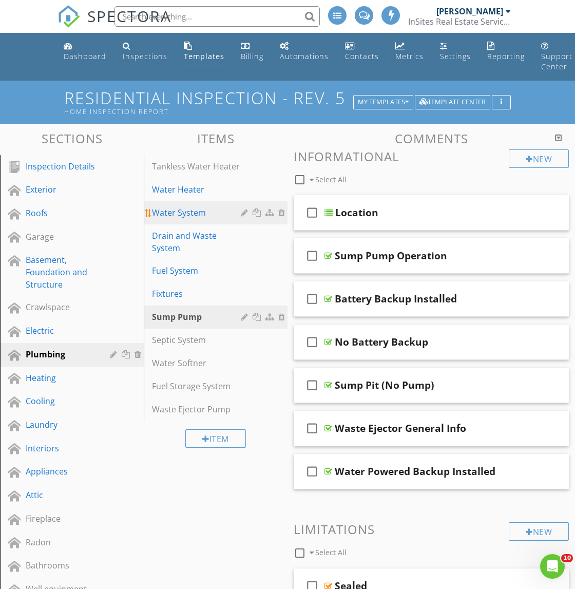
scroll to position [0, 0]
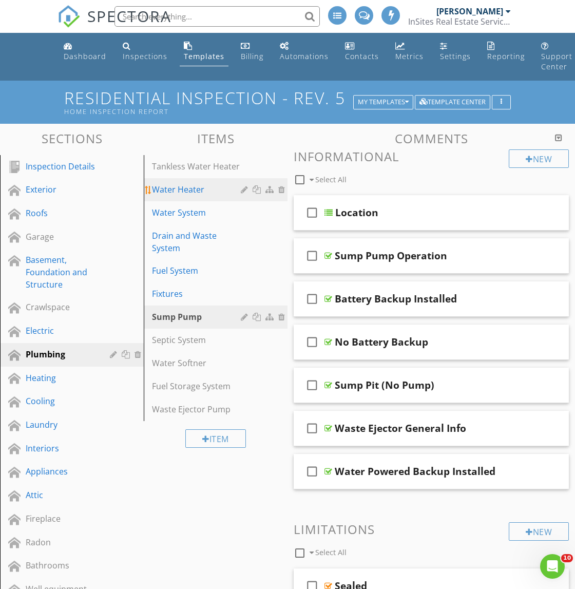
click at [193, 183] on div "Water Heater" at bounding box center [198, 189] width 92 height 12
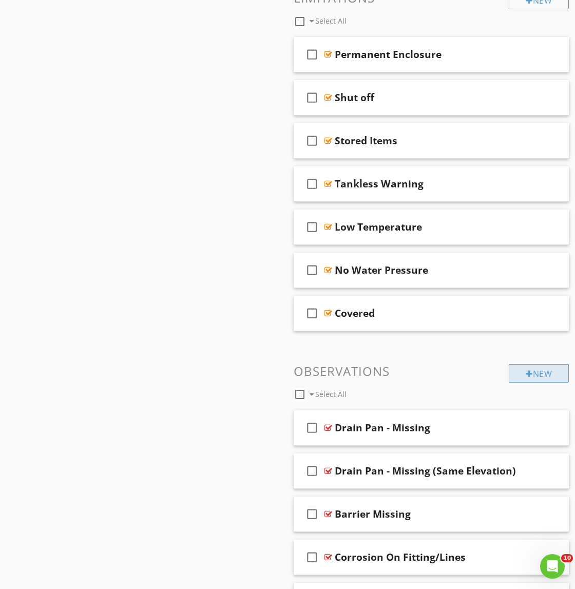
click at [534, 364] on div "New" at bounding box center [538, 373] width 60 height 18
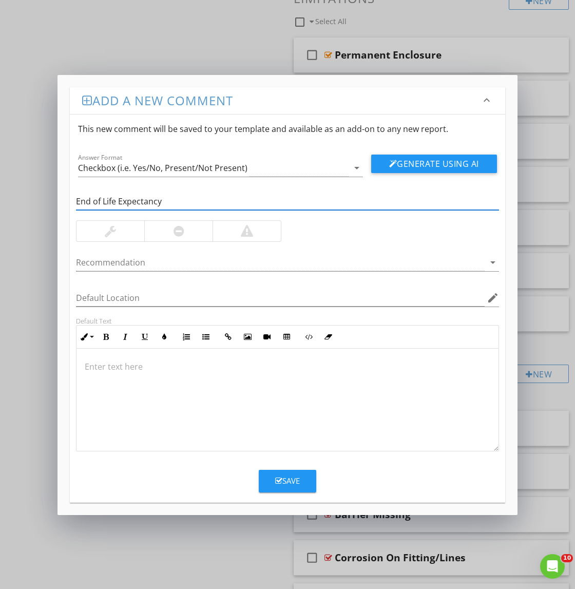
type input "End of Life Expectancy"
click at [264, 357] on div at bounding box center [287, 399] width 422 height 103
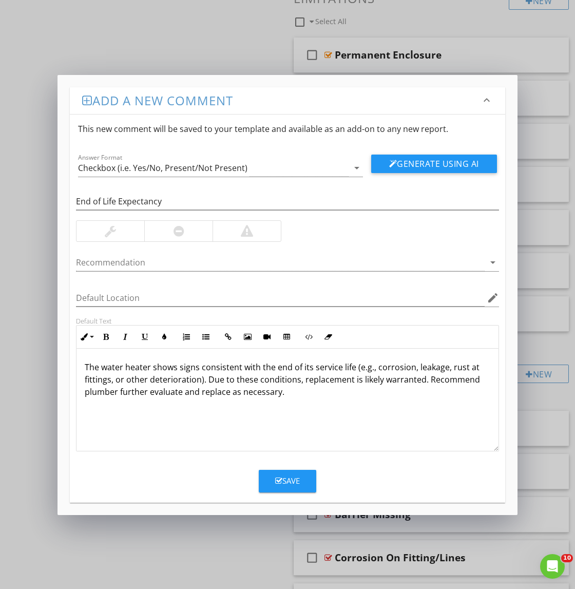
click at [256, 227] on div at bounding box center [246, 231] width 68 height 21
click at [163, 261] on div at bounding box center [280, 262] width 408 height 17
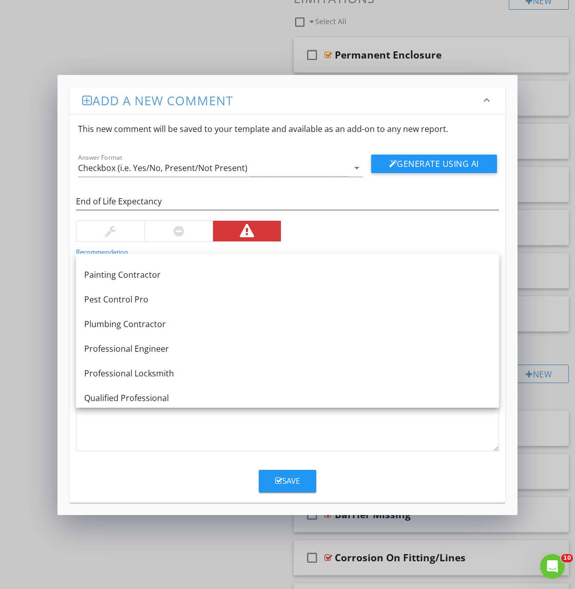
scroll to position [1098, 0]
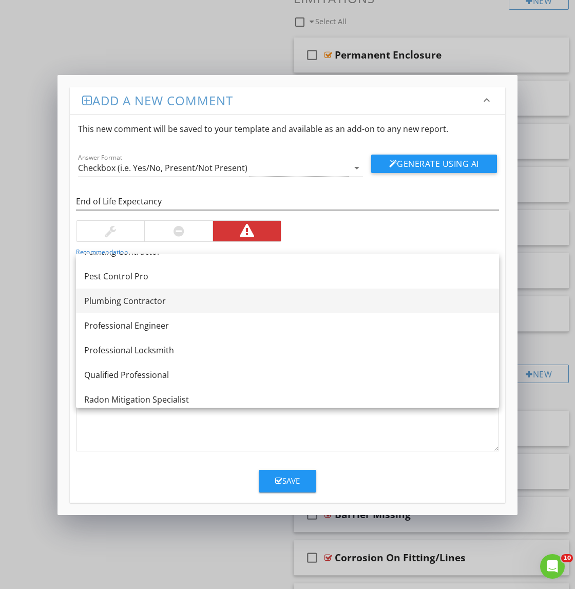
click at [172, 299] on div "Plumbing Contractor" at bounding box center [287, 301] width 406 height 12
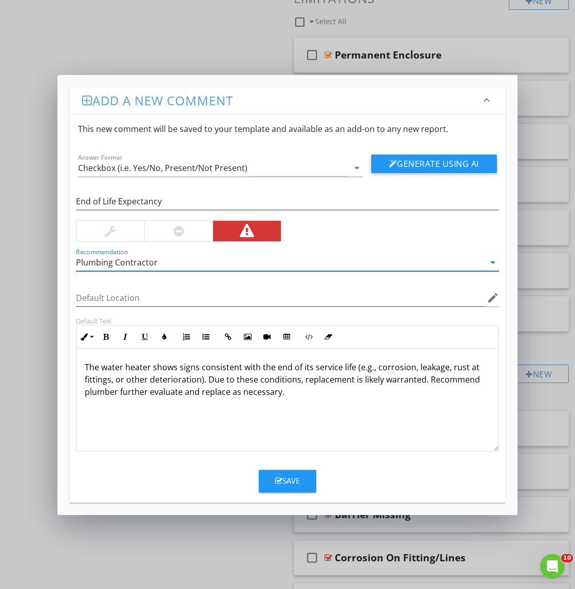
click at [281, 482] on icon "button" at bounding box center [278, 481] width 7 height 8
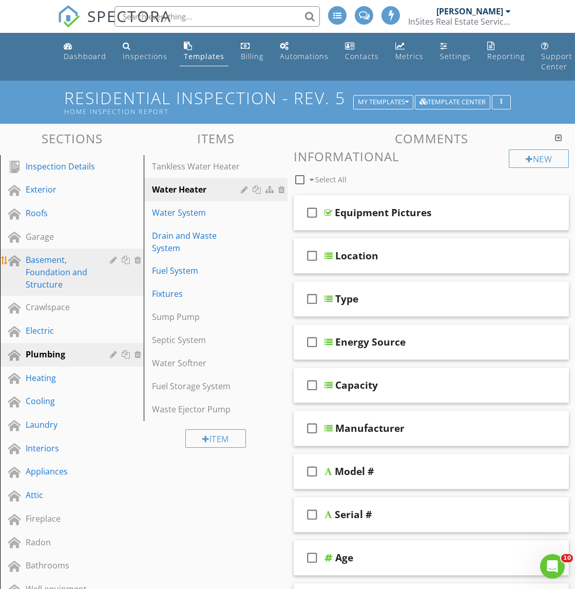
scroll to position [0, 0]
click at [49, 264] on div "Basement, Foundation and Structure" at bounding box center [60, 271] width 69 height 37
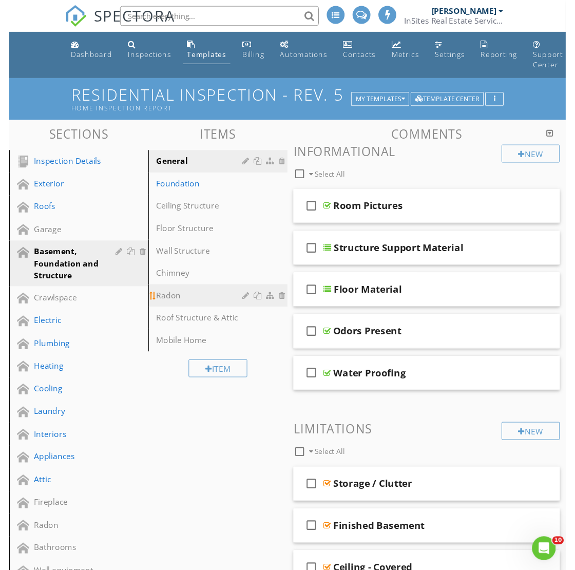
scroll to position [785, 0]
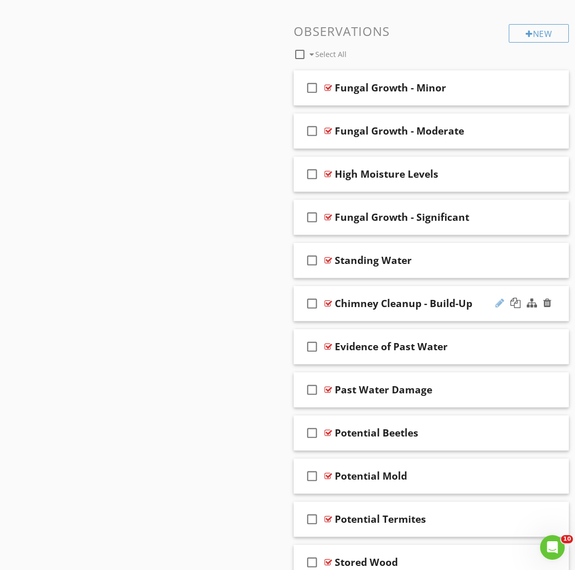
click at [496, 298] on div at bounding box center [499, 303] width 9 height 10
click at [399, 296] on input "Chimney Cleanup - Build-Up" at bounding box center [430, 304] width 191 height 17
type input "Chimney Clean-out - Build-Up"
click at [166, 297] on div "Sections Inspection Details Exterior Roofs Garage Basement, Foundation and Stru…" at bounding box center [287, 19] width 575 height 1360
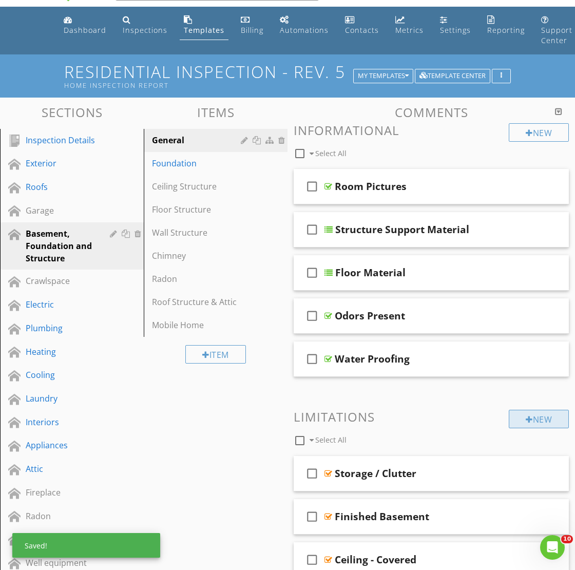
click at [533, 421] on div "New" at bounding box center [538, 418] width 60 height 18
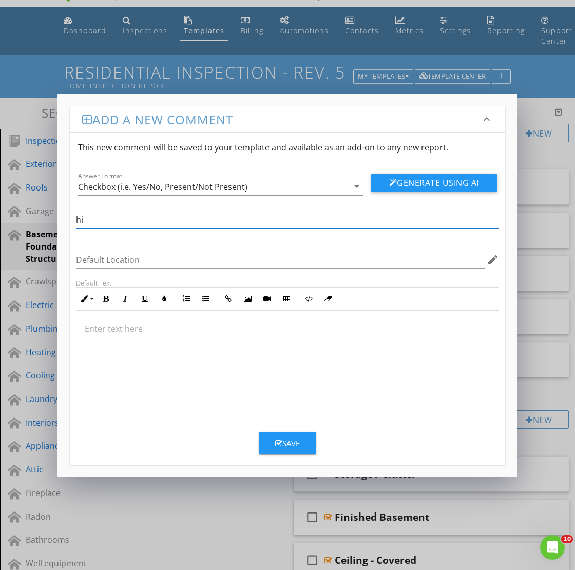
type input "h"
type input "Chimney Clean-out - Combustibles"
click at [330, 371] on div at bounding box center [287, 361] width 422 height 103
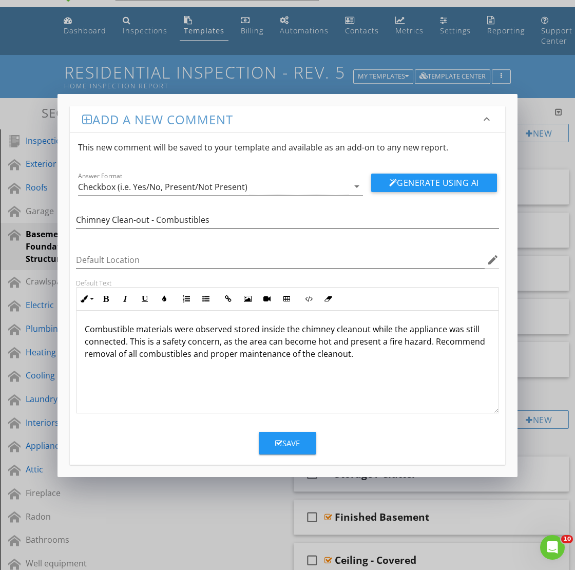
click at [295, 442] on div "Save" at bounding box center [287, 443] width 25 height 12
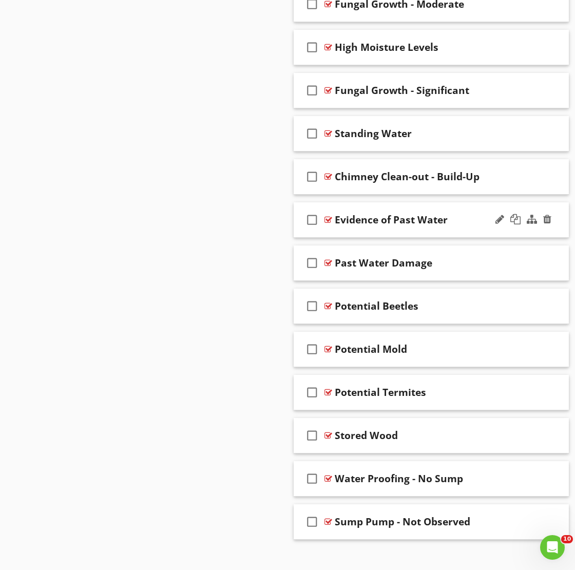
scroll to position [509, 0]
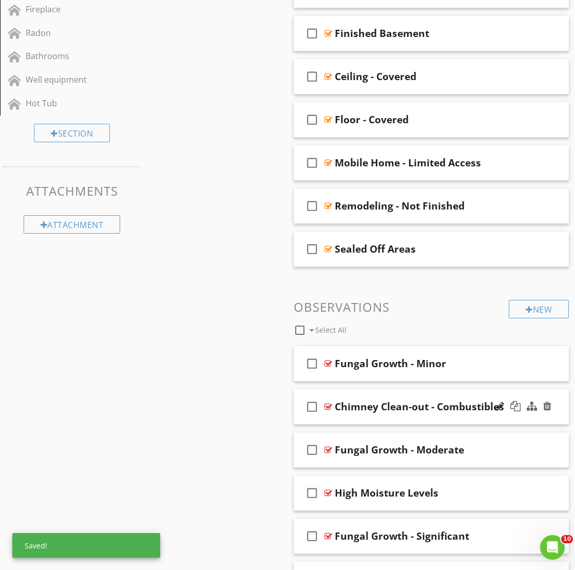
click at [457, 400] on div "Chimney Clean-out - Combustibles" at bounding box center [419, 406] width 169 height 12
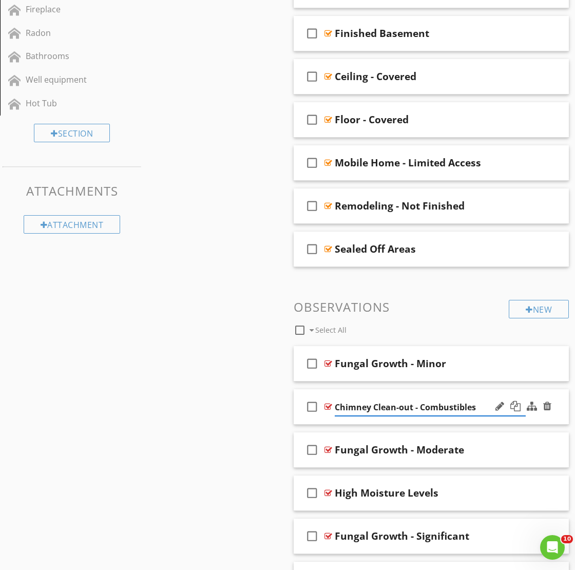
click at [469, 389] on div "check_box_outline_blank Chimney Clean-out - Combustibles" at bounding box center [430, 406] width 275 height 35
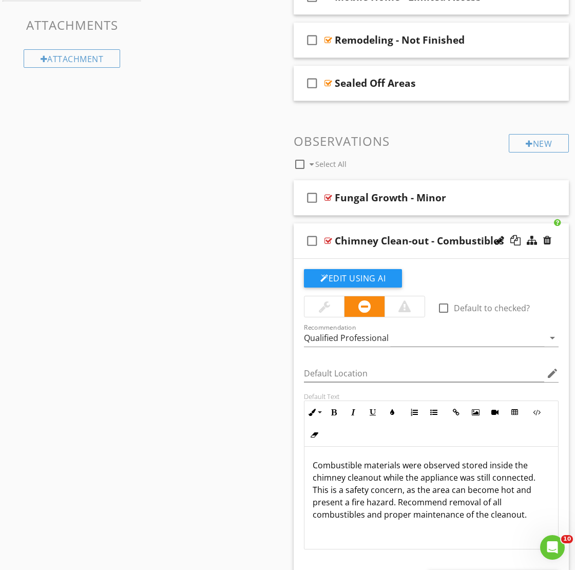
scroll to position [712, 0]
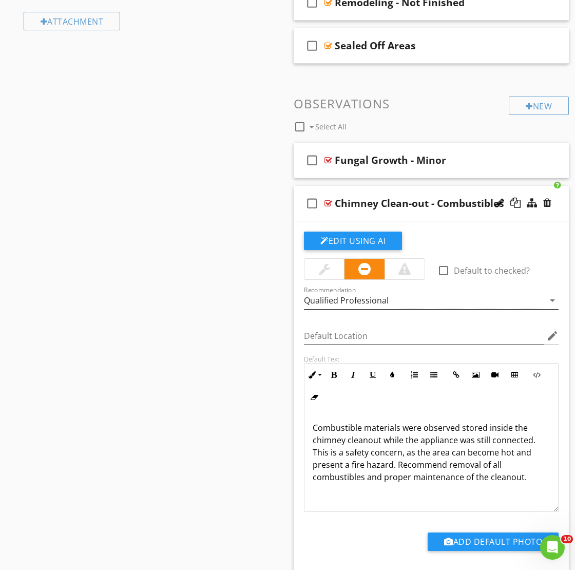
click at [363, 296] on div "Qualified Professional" at bounding box center [346, 300] width 85 height 9
click at [0, 0] on div "No Recommendation" at bounding box center [0, 0] width 0 height 0
click at [363, 296] on div "No Recommendation" at bounding box center [345, 300] width 83 height 9
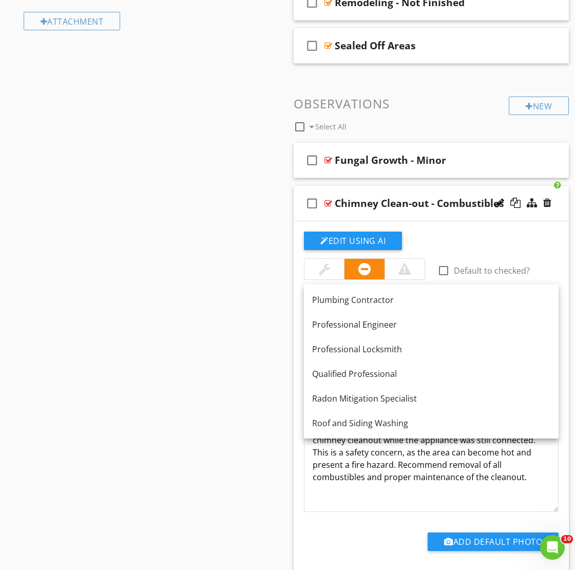
scroll to position [1158, 0]
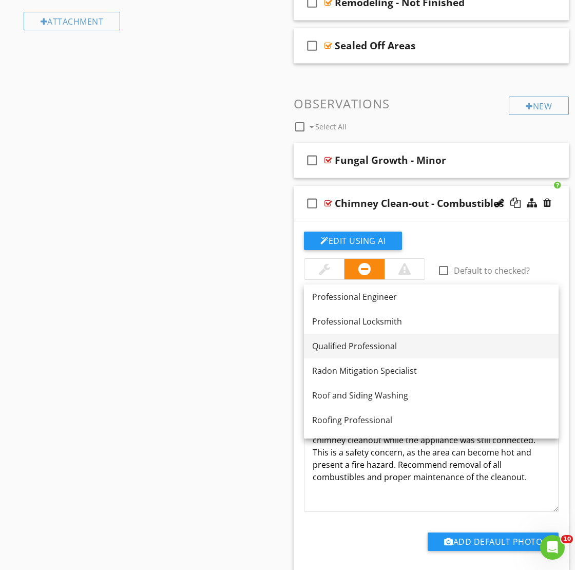
click at [377, 341] on div "Qualified Professional" at bounding box center [431, 346] width 238 height 12
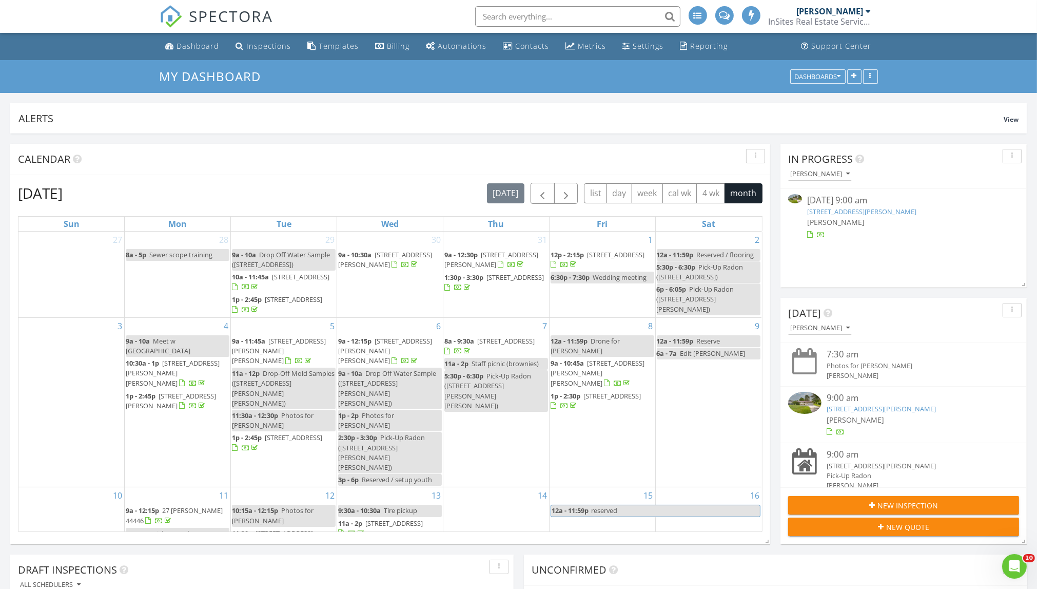
click at [844, 209] on link "3127 S Lipkey Rd, NORTH JACKSON, OH 44451" at bounding box center [861, 211] width 109 height 9
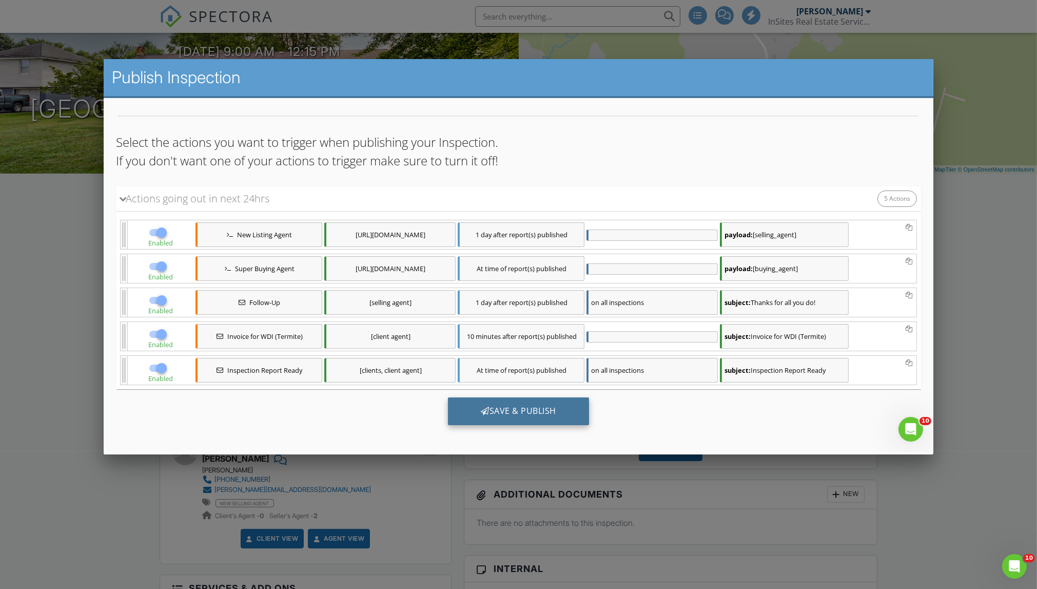
click at [554, 414] on div "Save & Publish" at bounding box center [518, 411] width 141 height 28
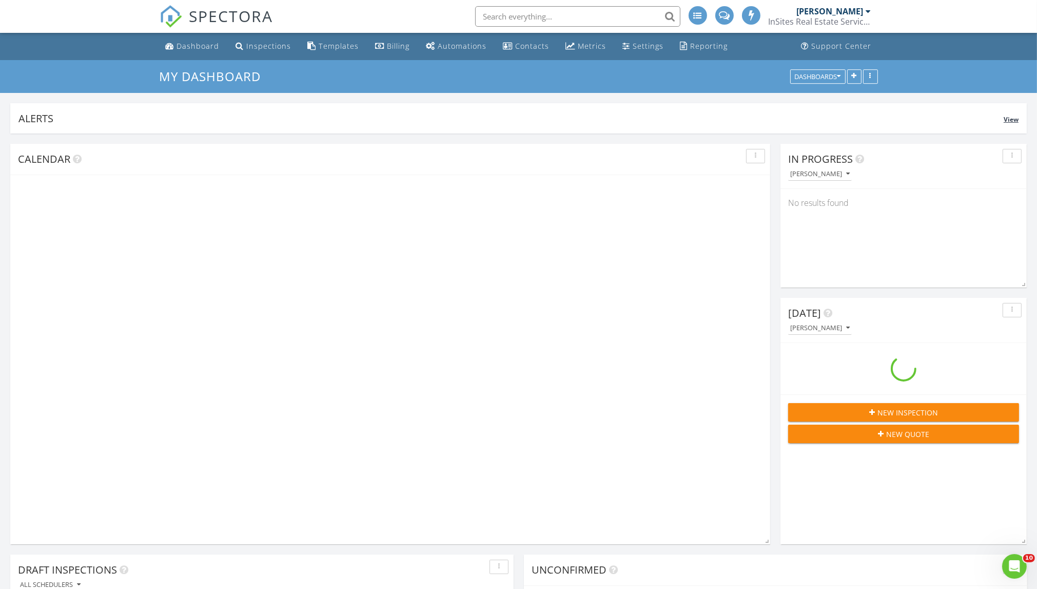
scroll to position [1601, 1037]
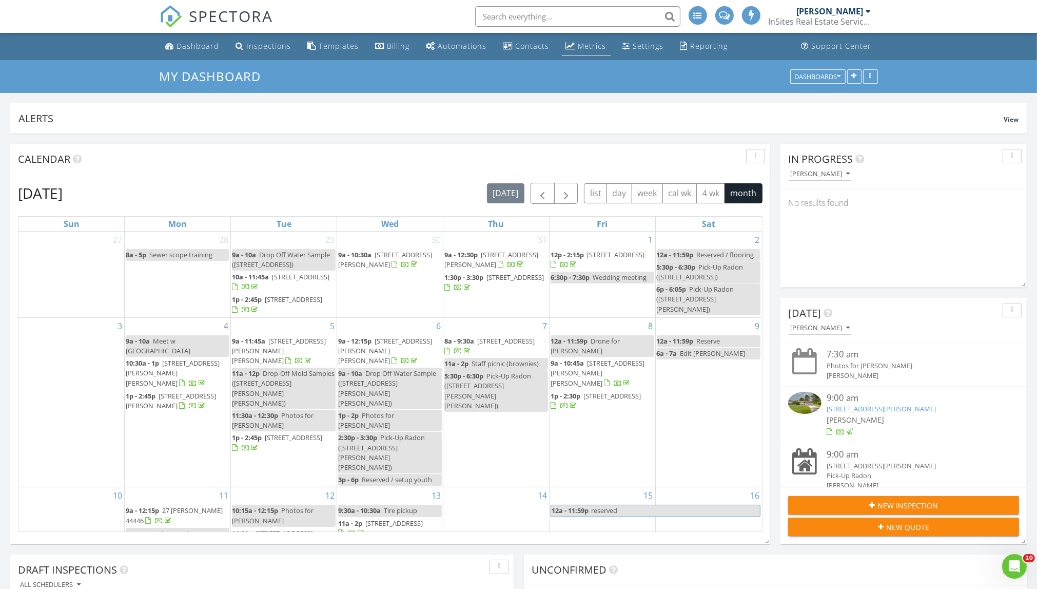
click at [578, 46] on div "Metrics" at bounding box center [592, 46] width 28 height 10
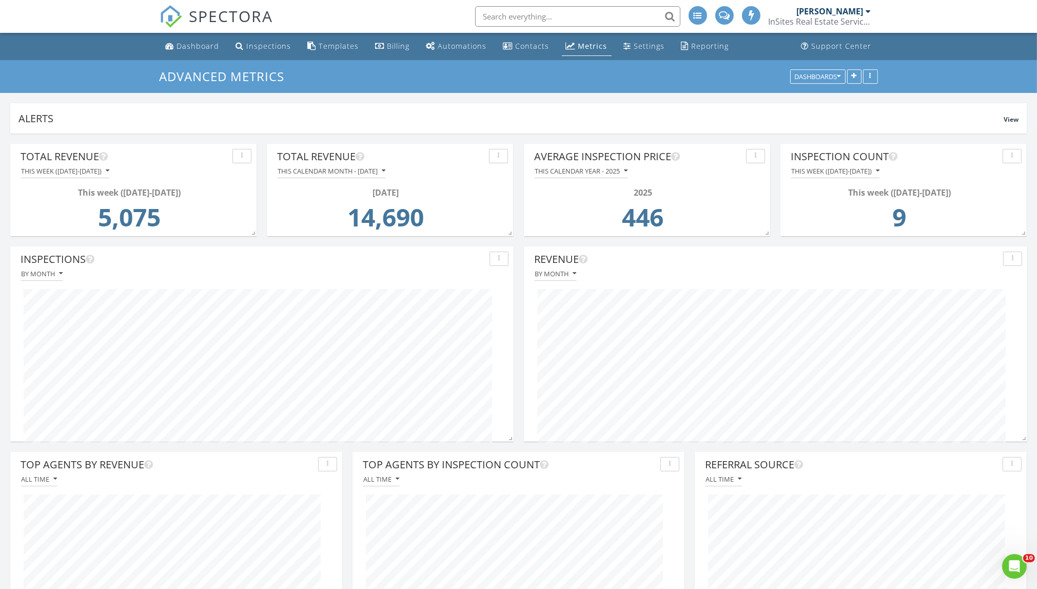
scroll to position [-1, 0]
click at [386, 175] on button "This calendar month - [DATE]" at bounding box center [331, 171] width 109 height 14
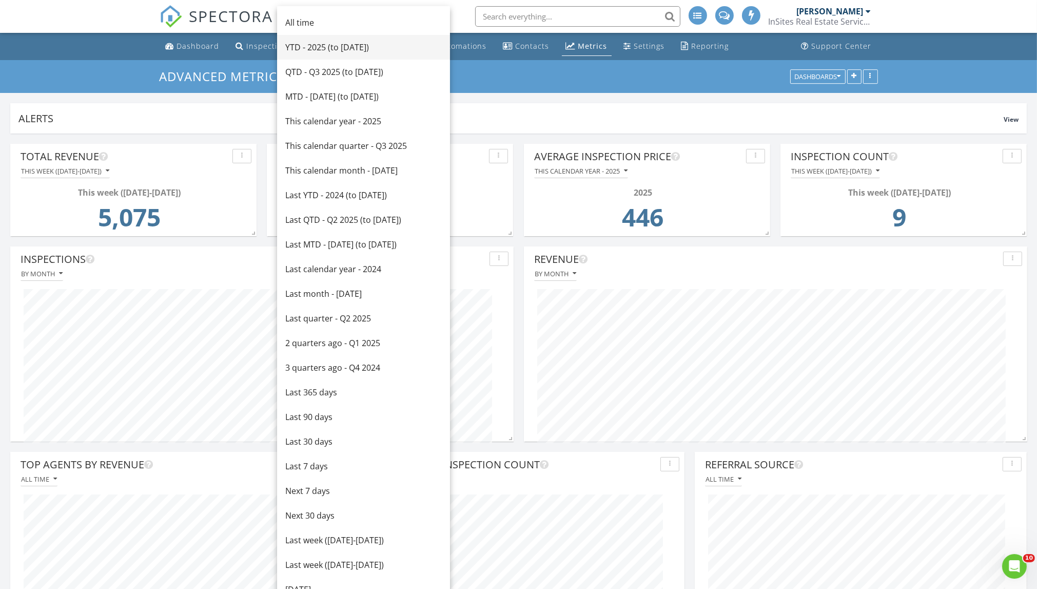
click at [385, 49] on div "YTD - 2025 (to [DATE])" at bounding box center [363, 47] width 156 height 12
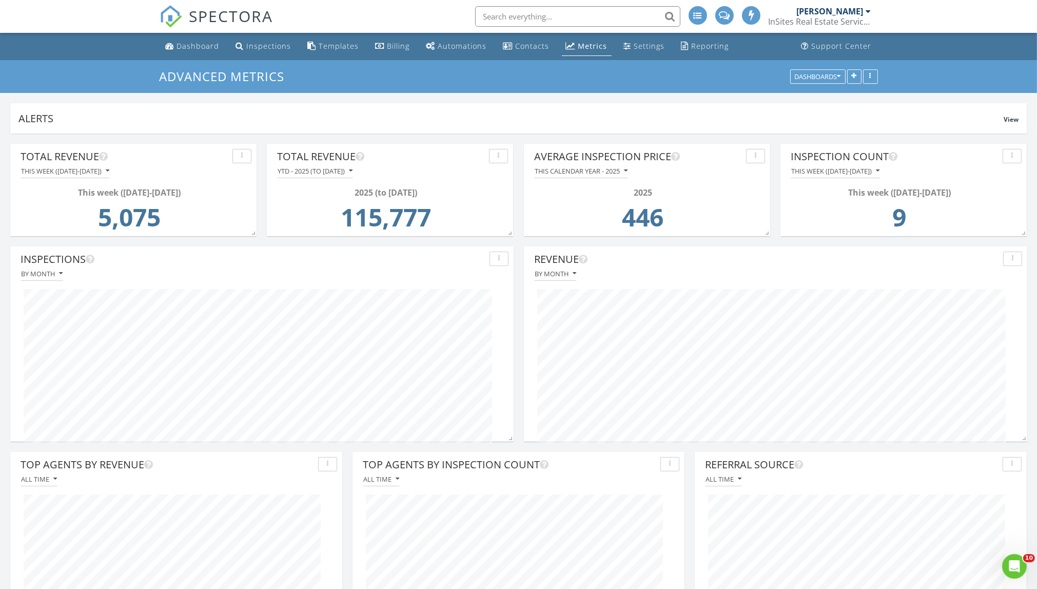
click at [350, 169] on div "YTD - 2025 (to [DATE])" at bounding box center [315, 170] width 75 height 7
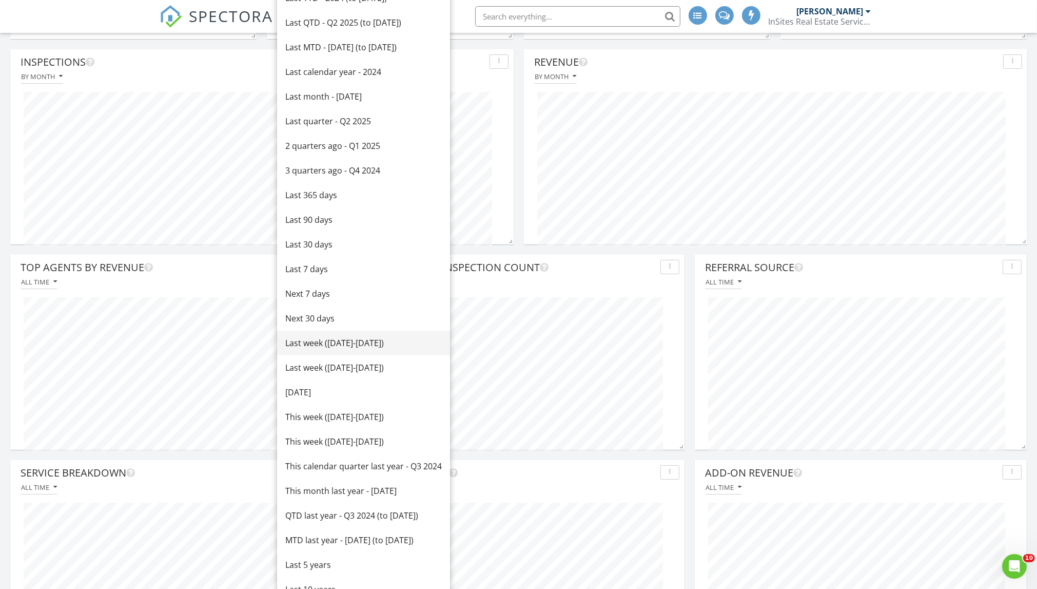
click at [385, 343] on div "Last week ([DATE]-[DATE])" at bounding box center [363, 343] width 156 height 12
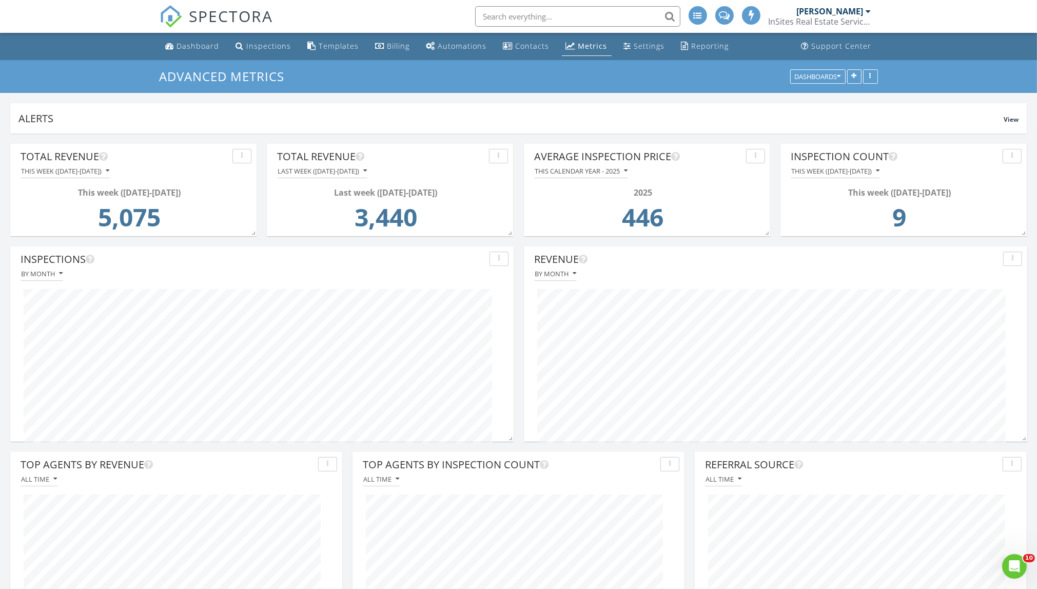
click at [356, 178] on div "Last week ([DATE]-[DATE]) 3,440" at bounding box center [390, 214] width 236 height 72
click at [354, 170] on div "Last week ([DATE]-[DATE])" at bounding box center [322, 170] width 89 height 7
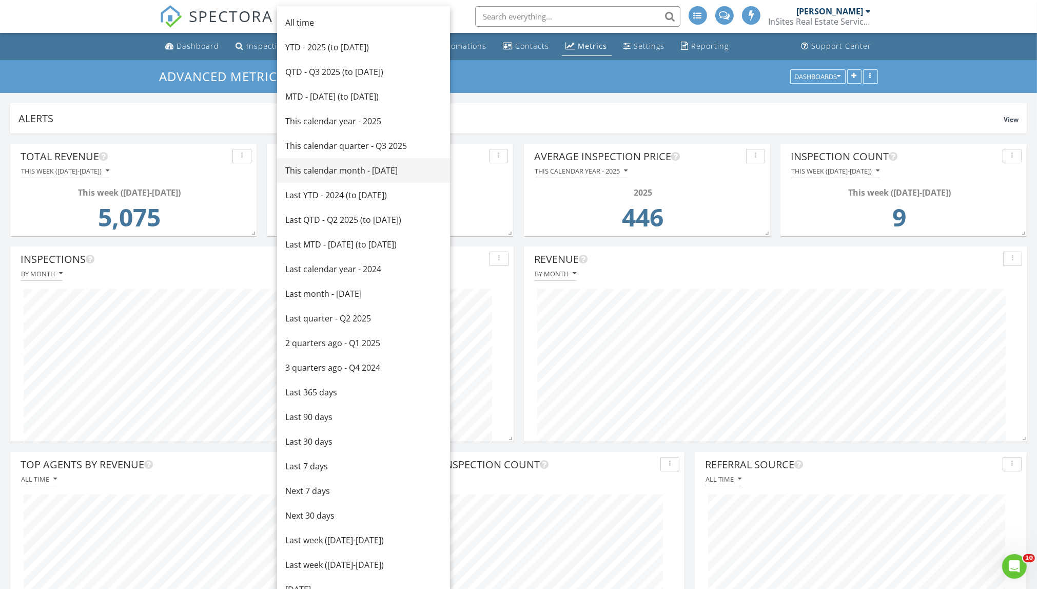
click at [379, 177] on link "This calendar month - [DATE]" at bounding box center [363, 170] width 173 height 25
